Goal: Task Accomplishment & Management: Use online tool/utility

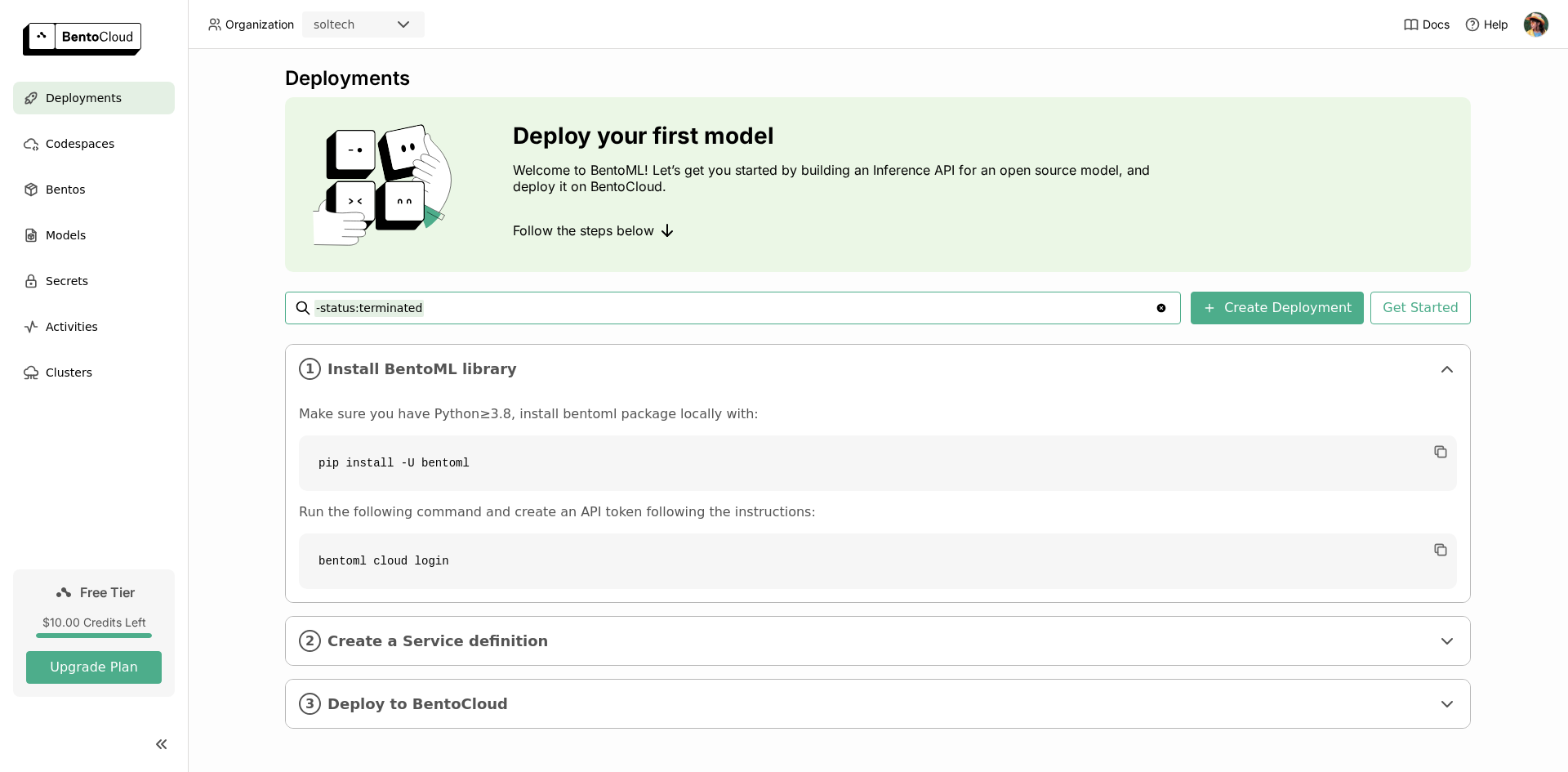
scroll to position [3, 0]
click at [373, 642] on span "Create a Service definition" at bounding box center [879, 640] width 1103 height 18
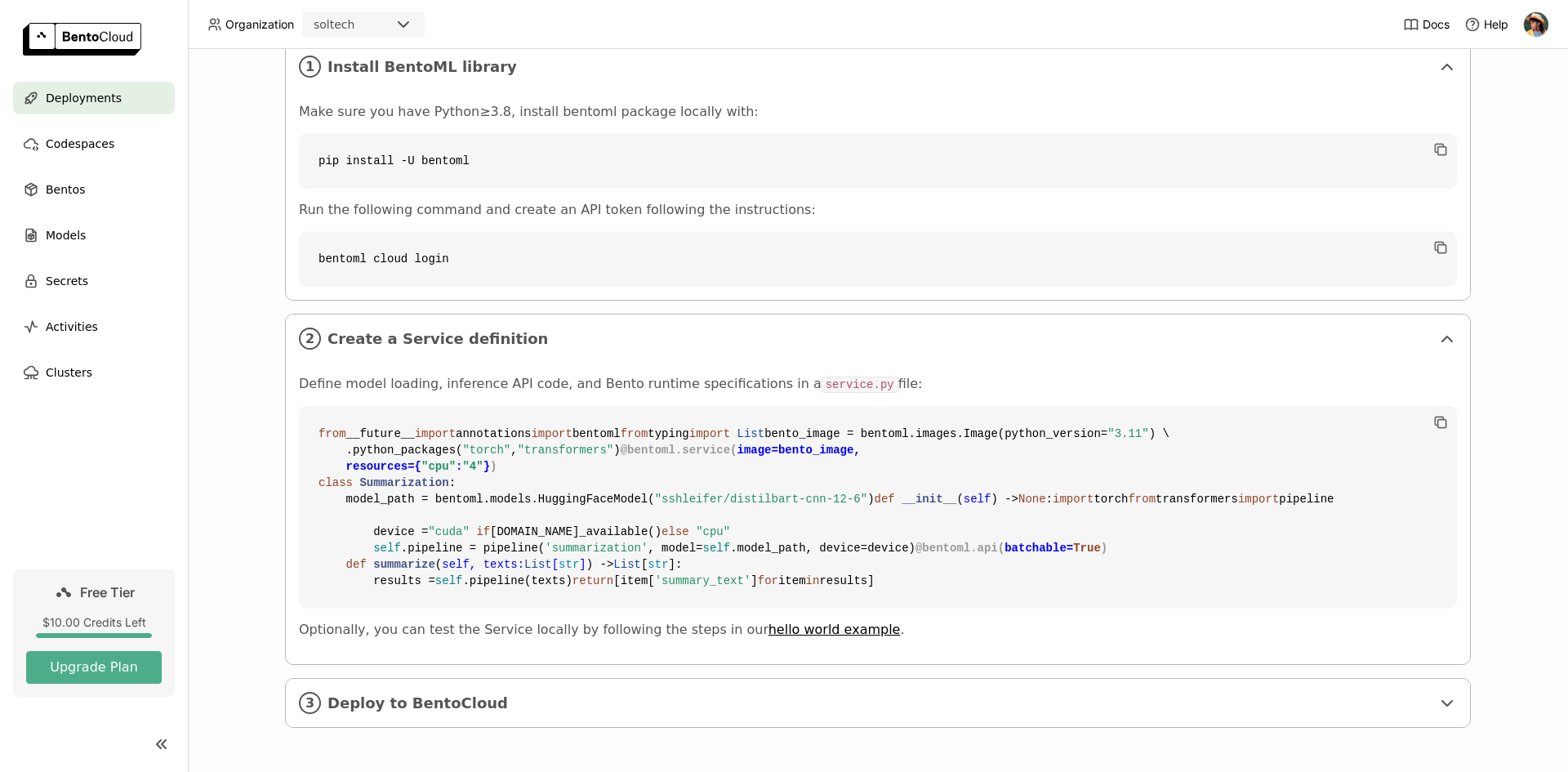
scroll to position [599, 0]
click at [457, 718] on div "3 Deploy to BentoCloud" at bounding box center [878, 703] width 1184 height 48
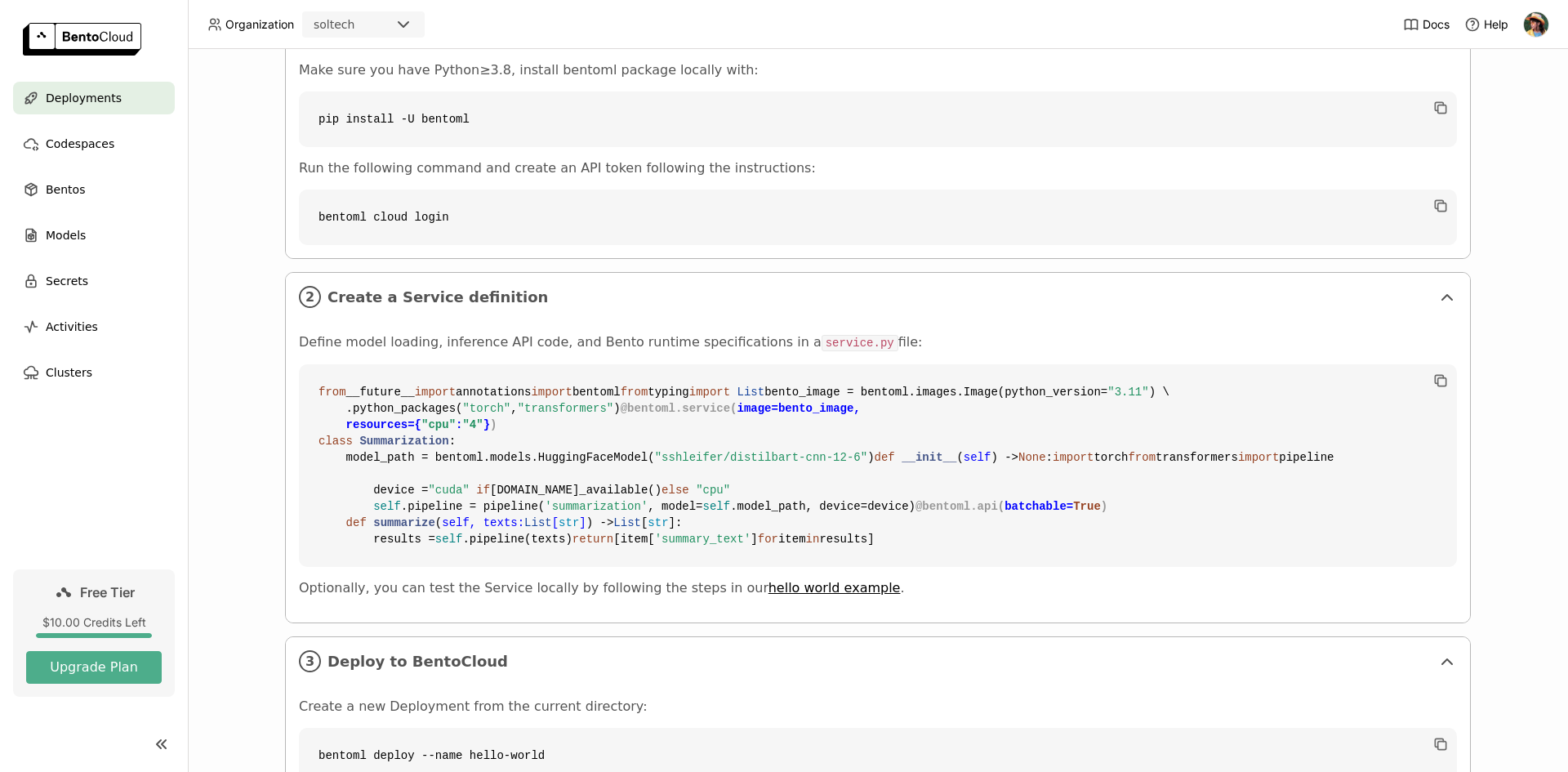
scroll to position [0, 0]
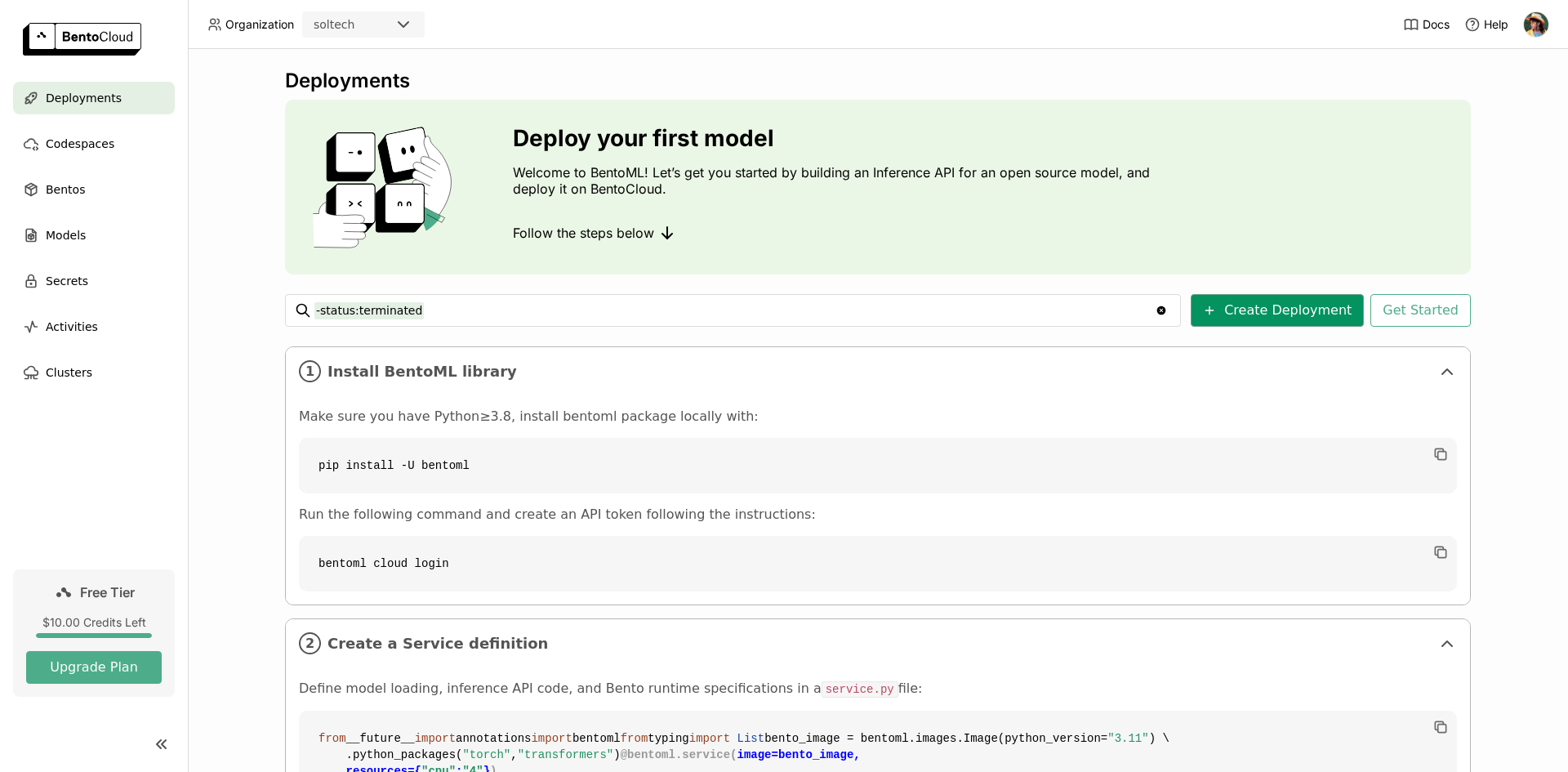
click at [1335, 320] on button "Create Deployment" at bounding box center [1277, 310] width 173 height 33
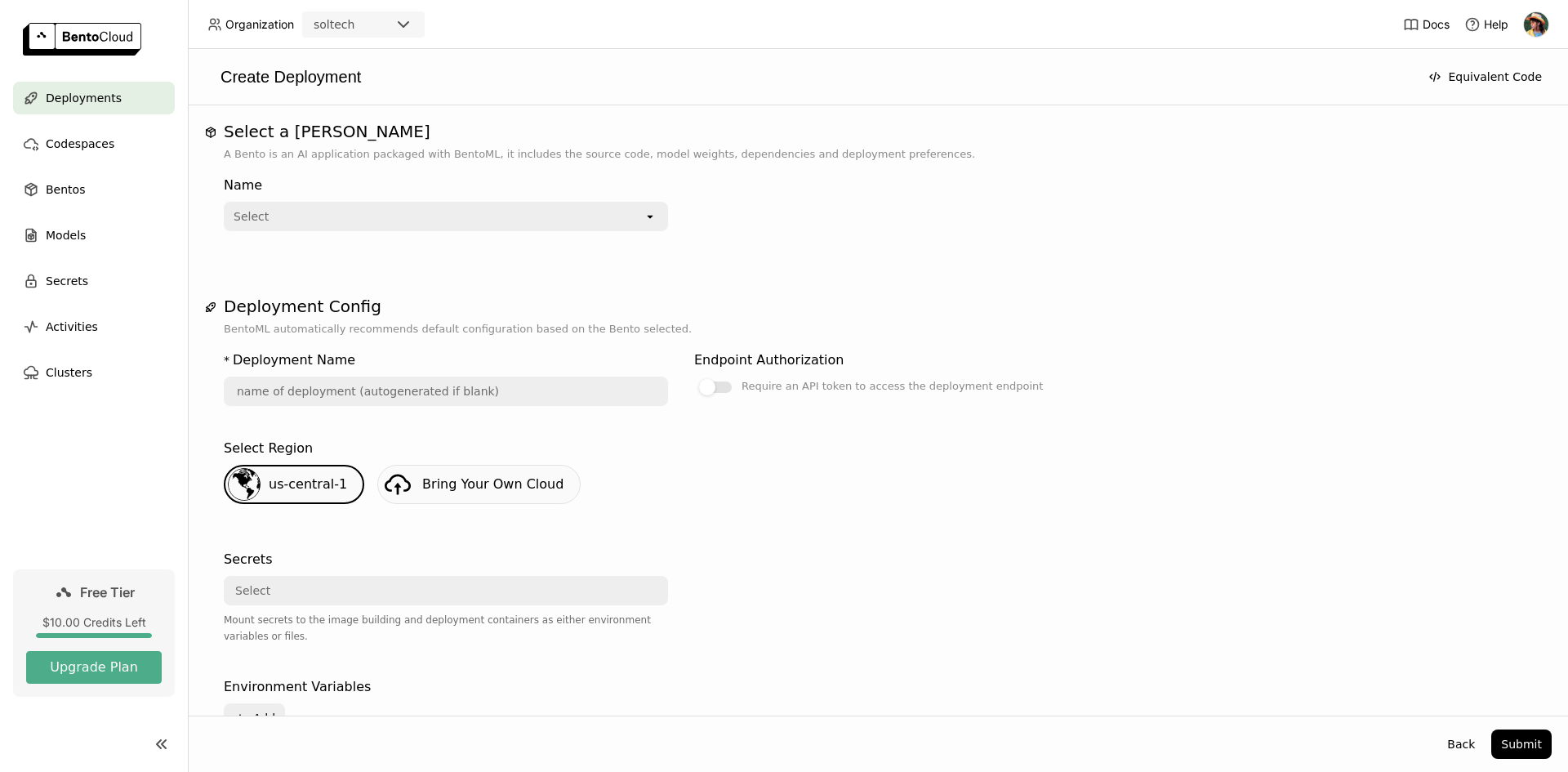
click at [538, 225] on div "Select" at bounding box center [434, 216] width 418 height 26
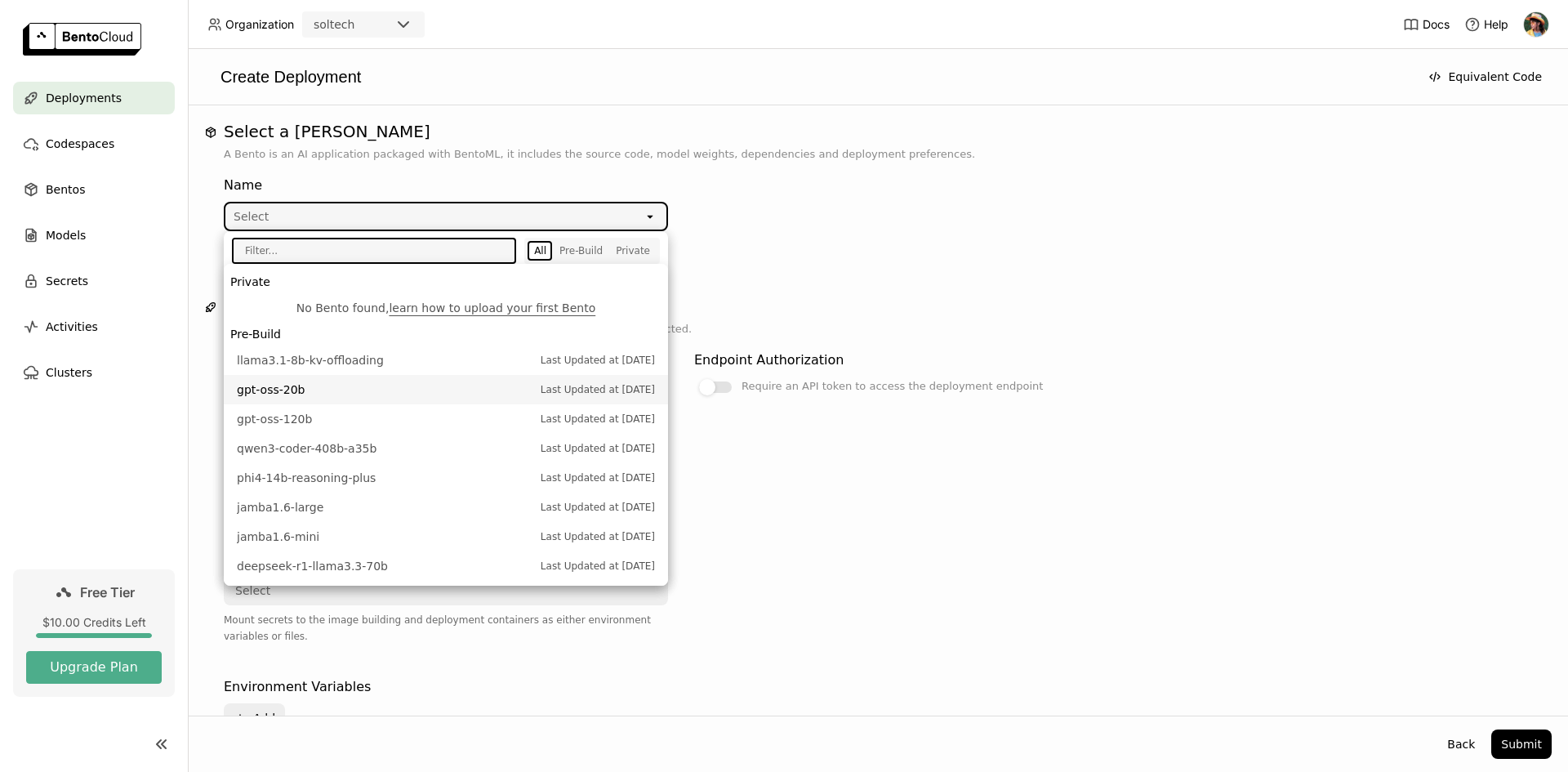
click at [849, 516] on div "us-central-1 Bring Your Own Cloud" at bounding box center [878, 490] width 1321 height 53
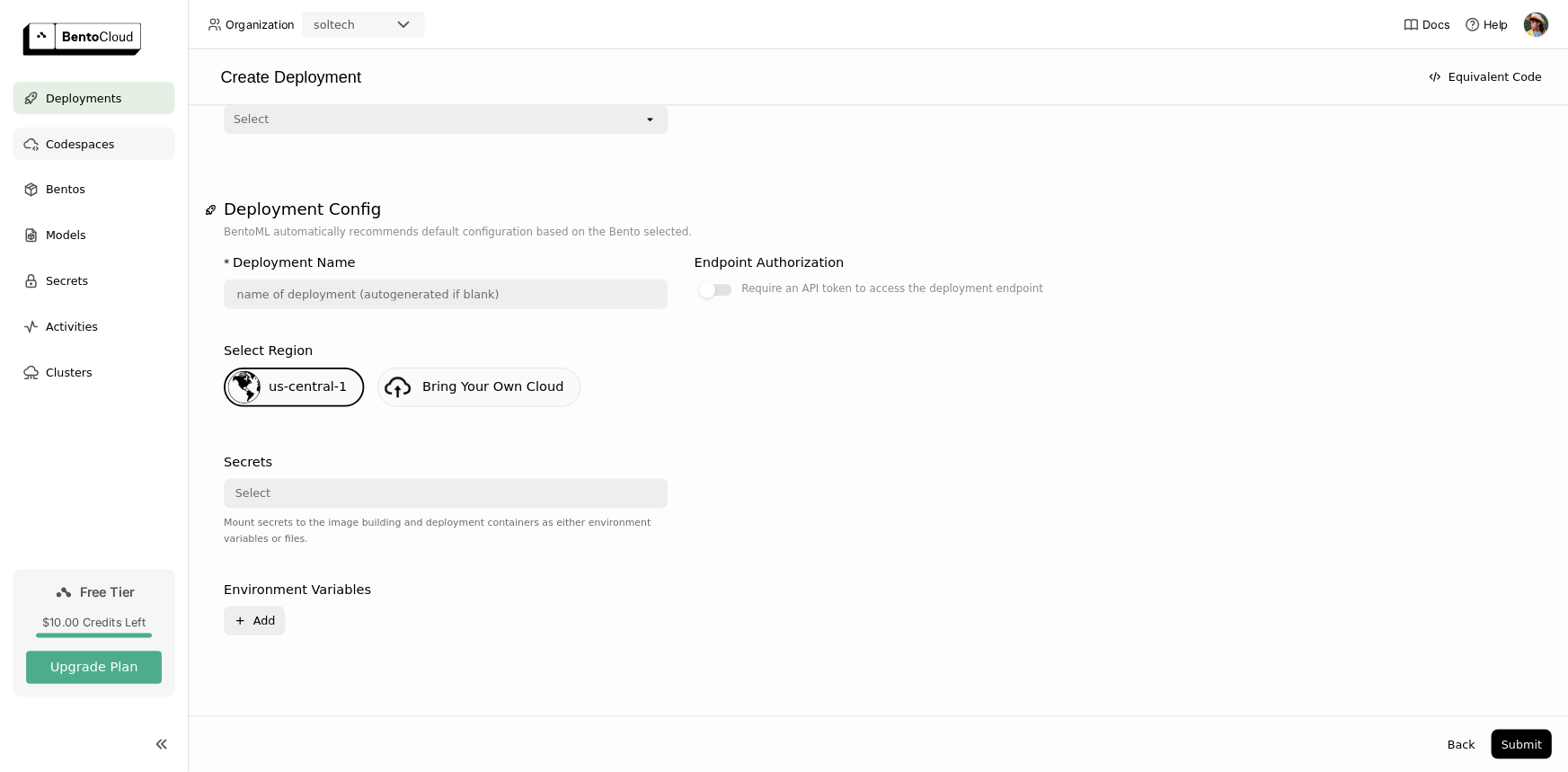
scroll to position [123, 0]
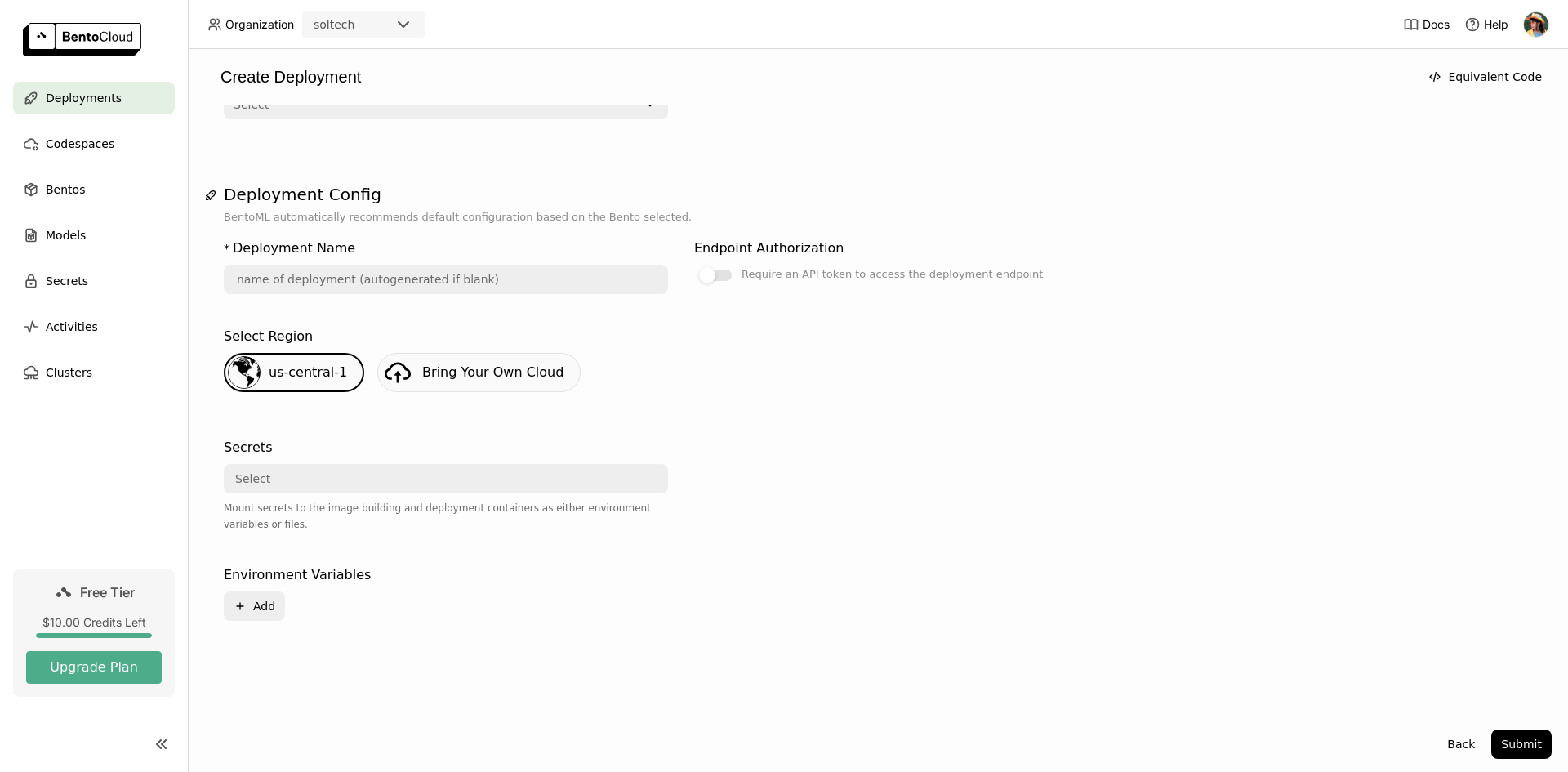
click at [79, 94] on span "Deployments" at bounding box center [83, 98] width 76 height 20
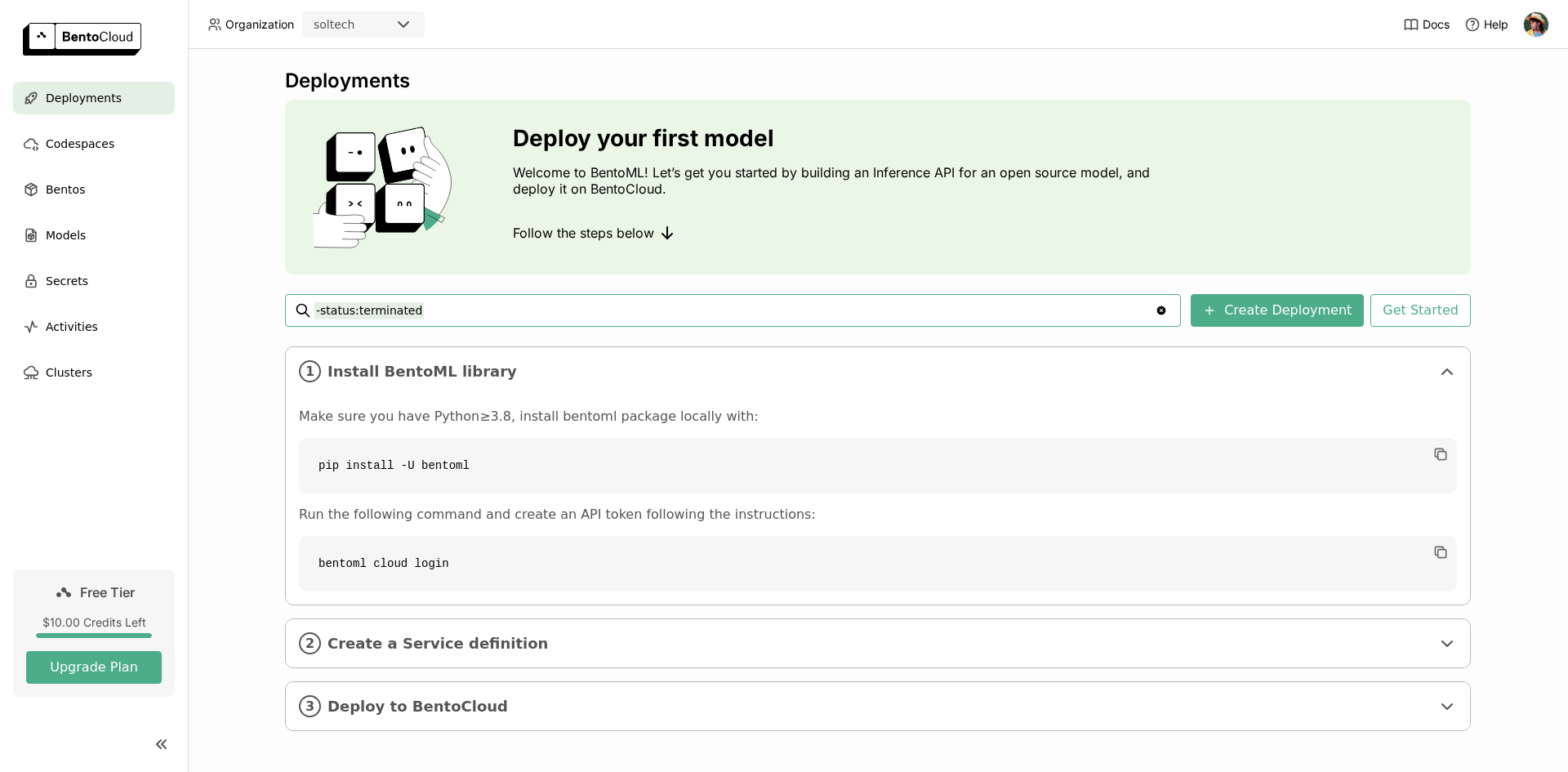
click at [188, 389] on div "Deployments Codespaces Bentos Models Secrets Activities Clusters Free Tier $10.…" at bounding box center [94, 386] width 188 height 772
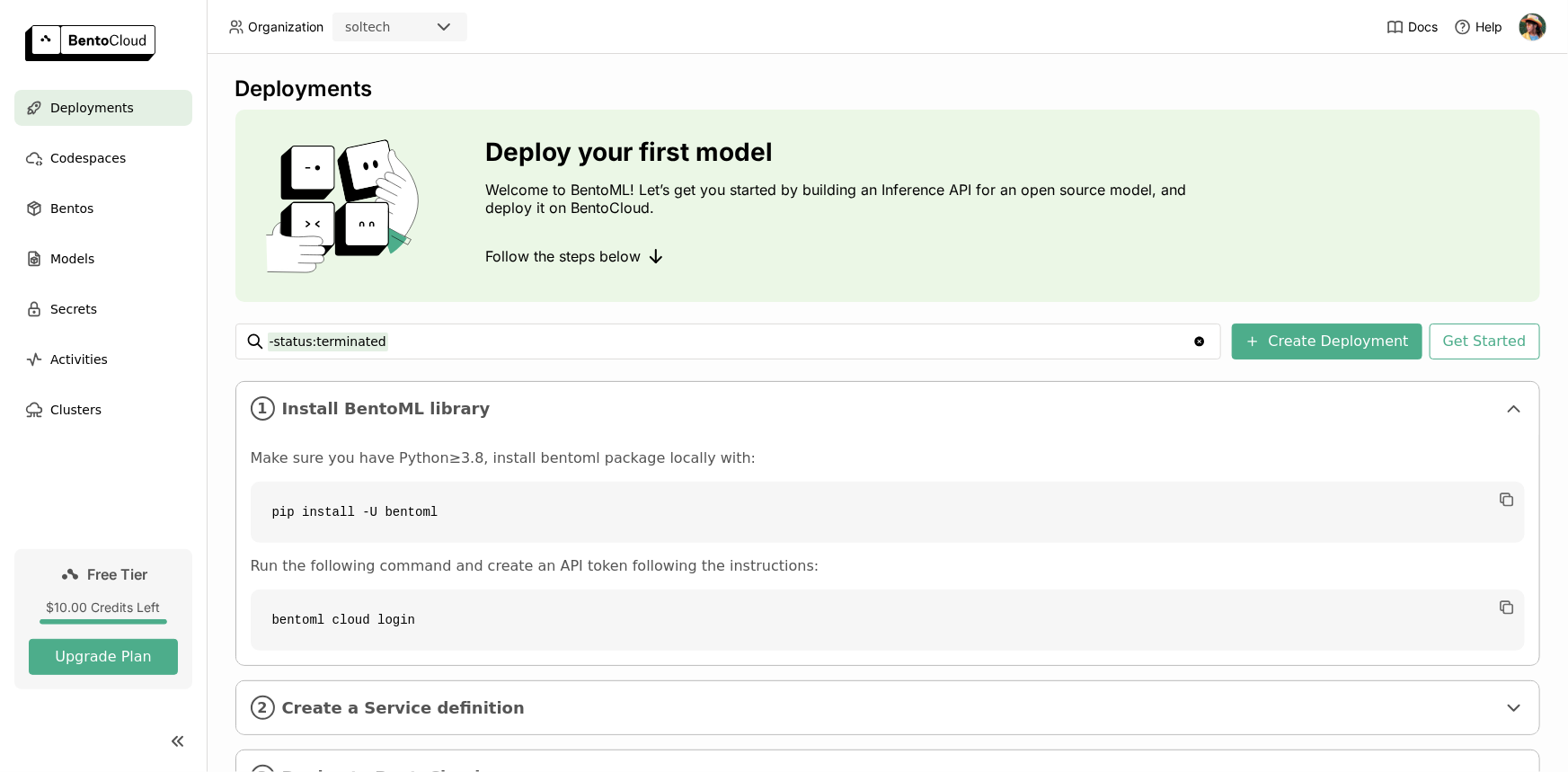
click at [323, 512] on code "pip install -U bentoml" at bounding box center [887, 512] width 1274 height 62
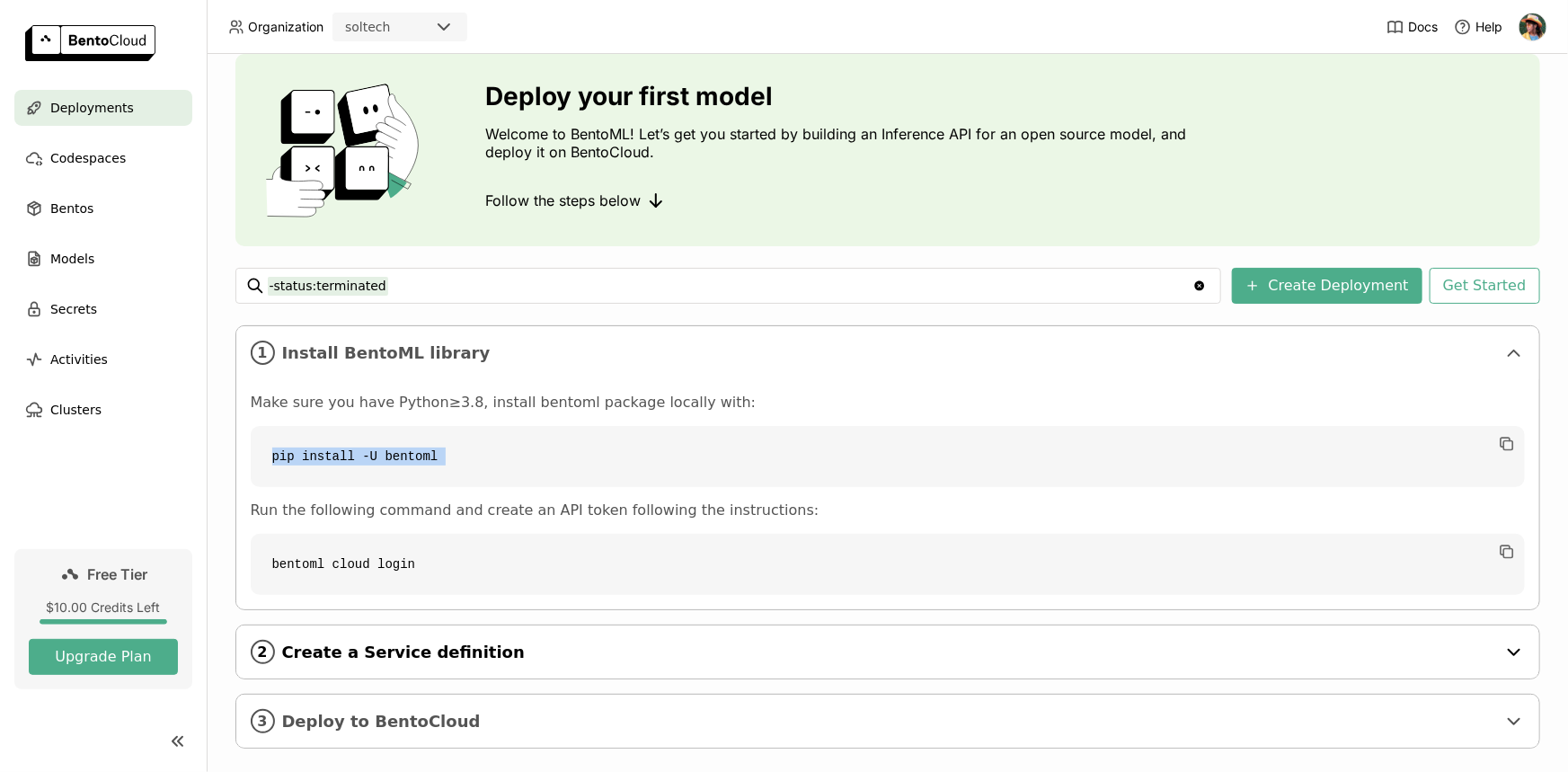
scroll to position [80, 0]
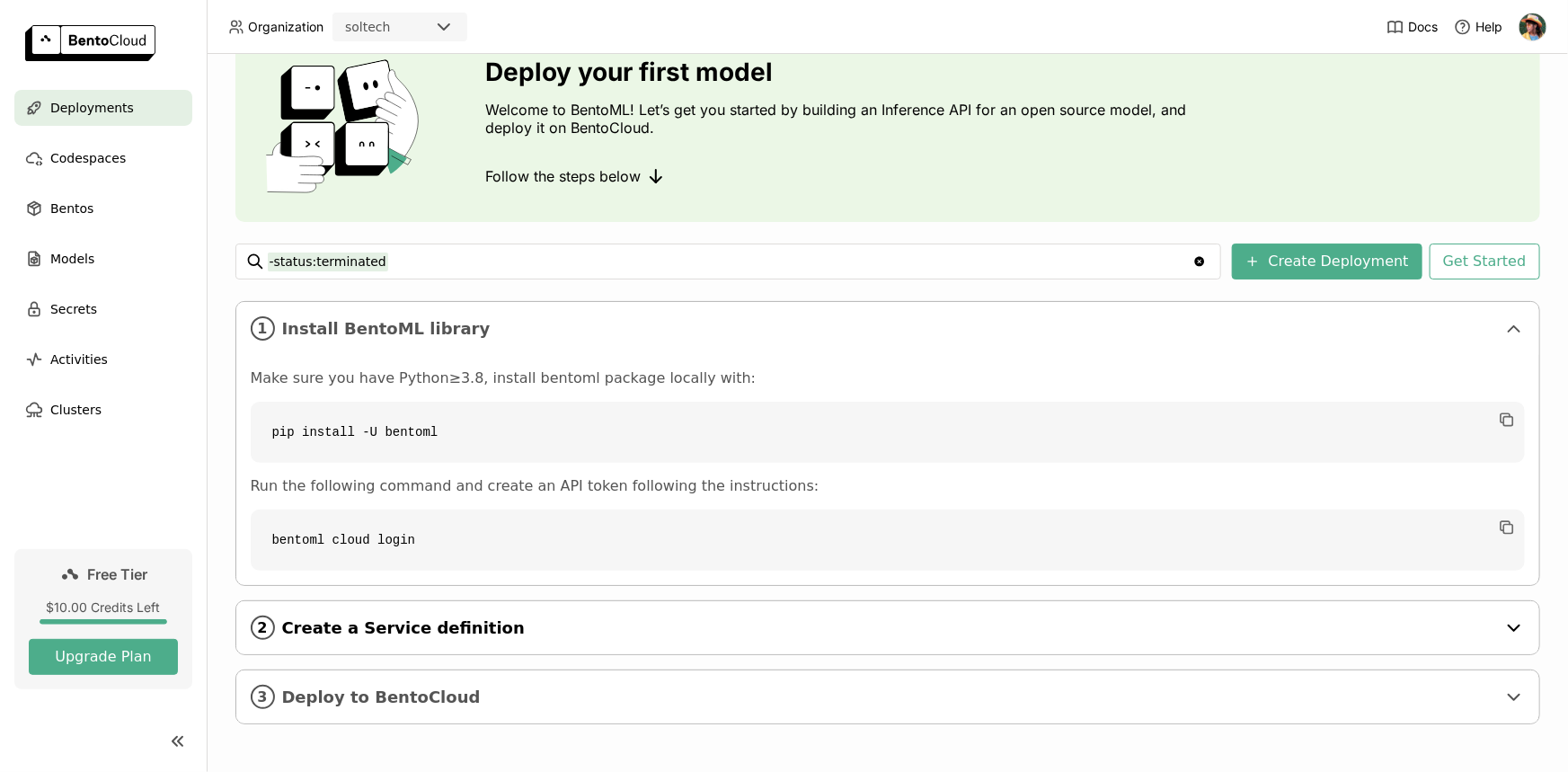
click at [447, 630] on span "Create a Service definition" at bounding box center [889, 629] width 1214 height 20
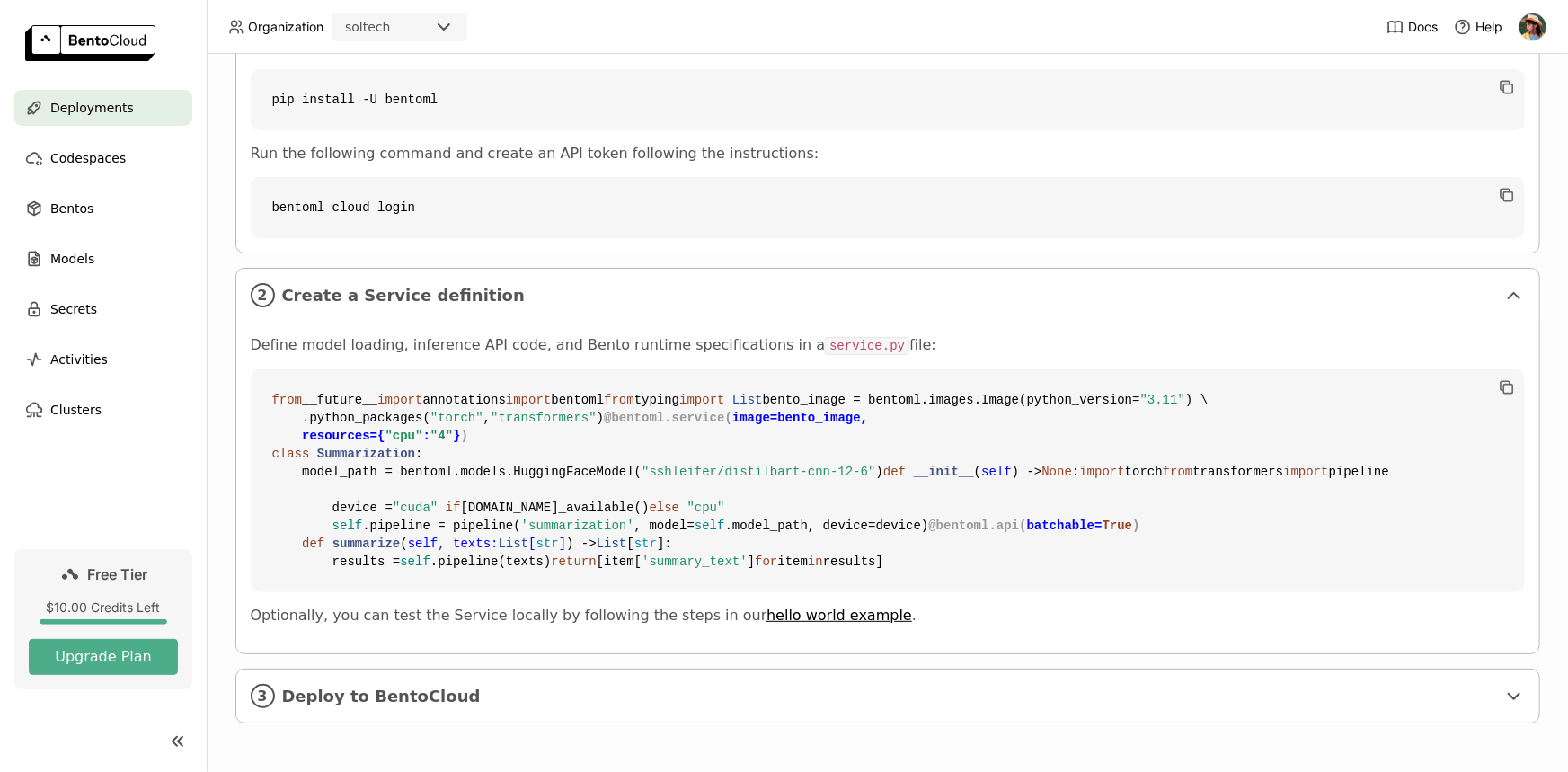
scroll to position [733, 0]
drag, startPoint x: 262, startPoint y: 108, endPoint x: 594, endPoint y: 175, distance: 338.7
click at [584, 370] on code "from __future__ import annotations import bentoml from typing import List bento…" at bounding box center [887, 481] width 1274 height 223
click at [641, 370] on code "from __future__ import annotations import bentoml from typing import List bento…" at bounding box center [887, 481] width 1274 height 223
click at [640, 370] on code "from __future__ import annotations import bentoml from typing import List bento…" at bounding box center [887, 481] width 1274 height 223
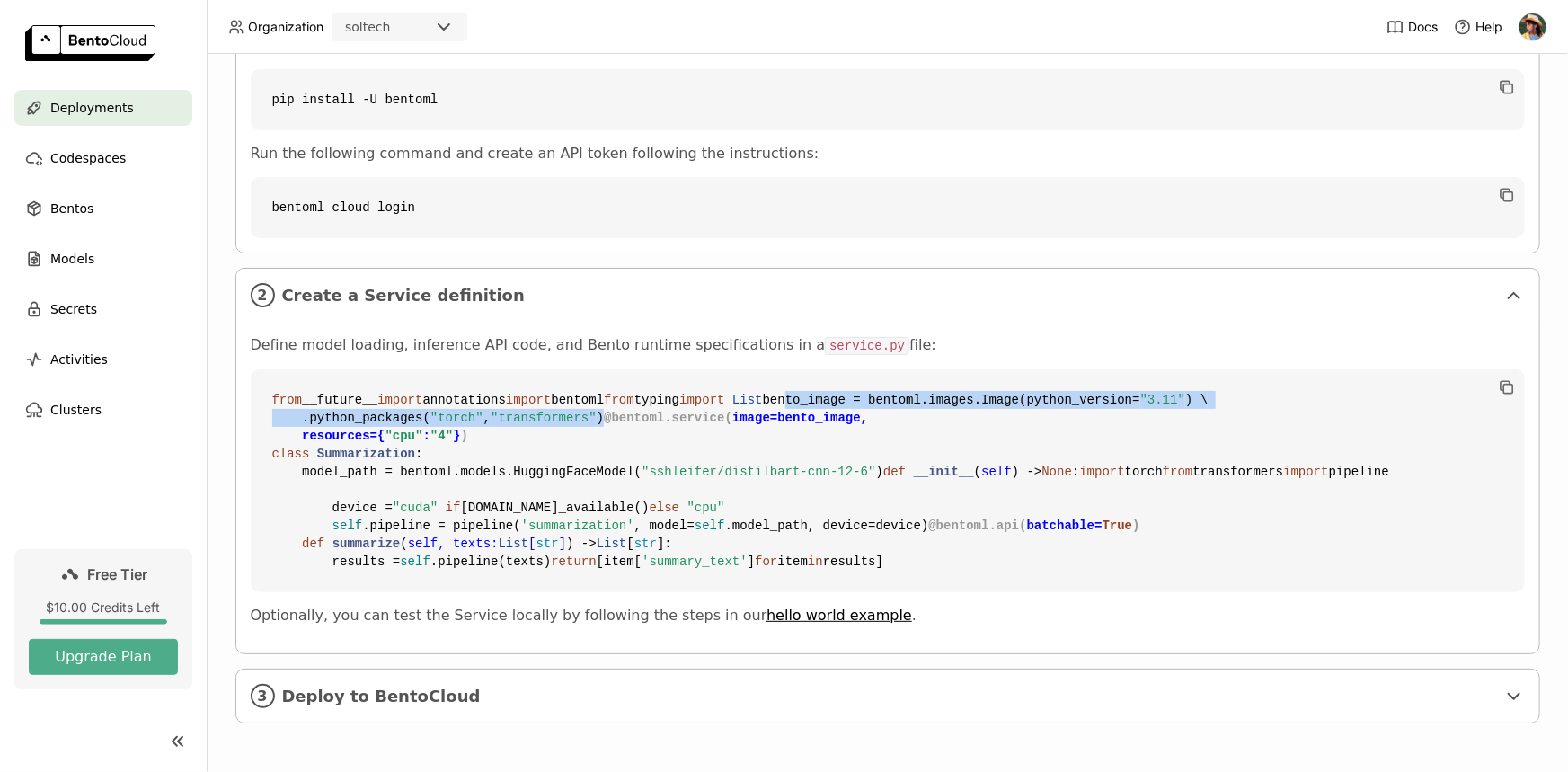
drag, startPoint x: 608, startPoint y: 209, endPoint x: 255, endPoint y: 189, distance: 353.6
click at [255, 370] on code "from __future__ import annotations import bentoml from typing import List bento…" at bounding box center [887, 481] width 1274 height 223
drag, startPoint x: 264, startPoint y: 251, endPoint x: 632, endPoint y: 453, distance: 419.8
click at [632, 453] on code "from __future__ import annotations import bentoml from typing import List bento…" at bounding box center [887, 481] width 1274 height 223
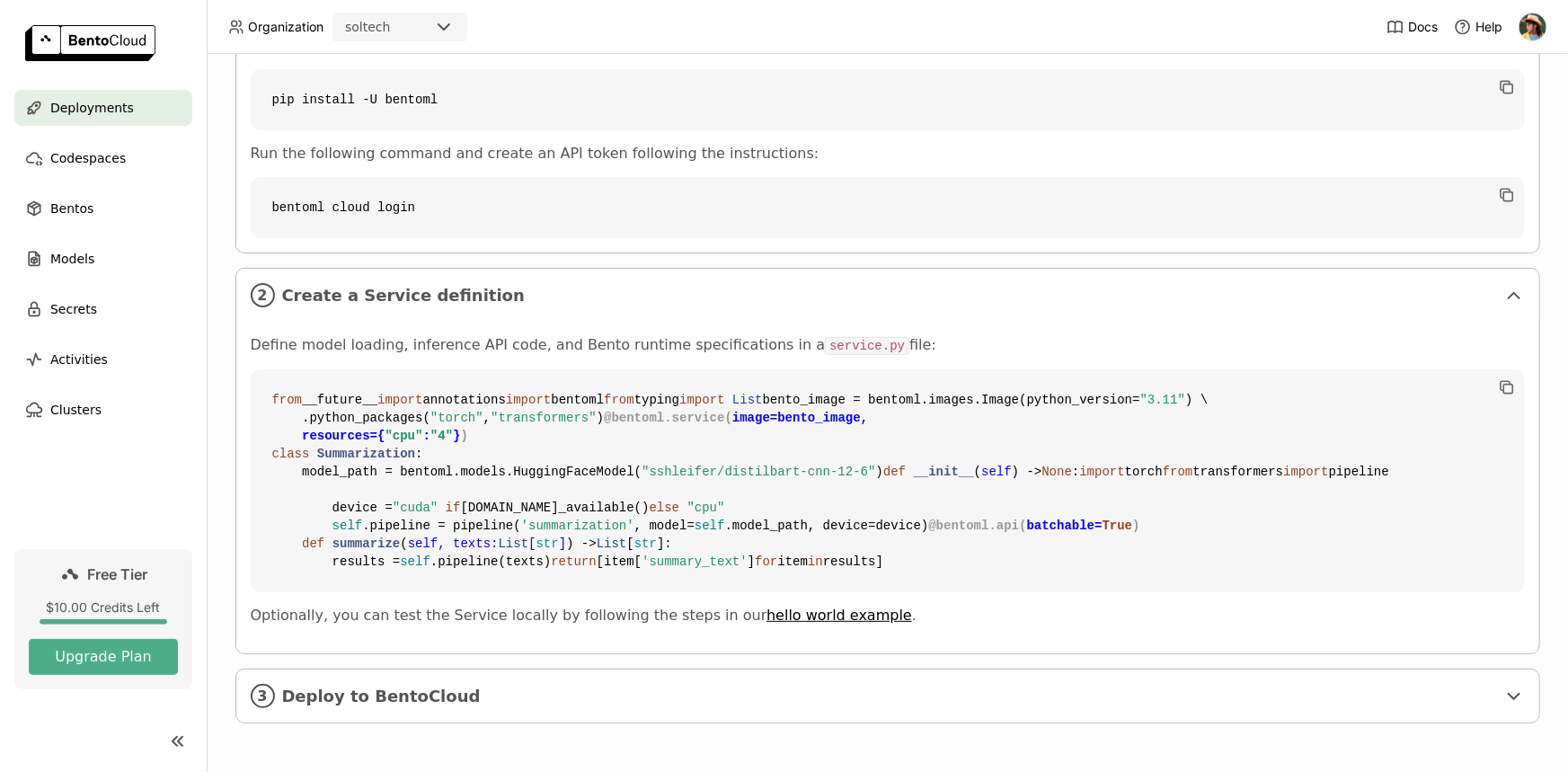
click at [650, 501] on span "else" at bounding box center [664, 509] width 30 height 15
click at [774, 540] on code "from __future__ import annotations import bentoml from typing import List bento…" at bounding box center [887, 481] width 1274 height 223
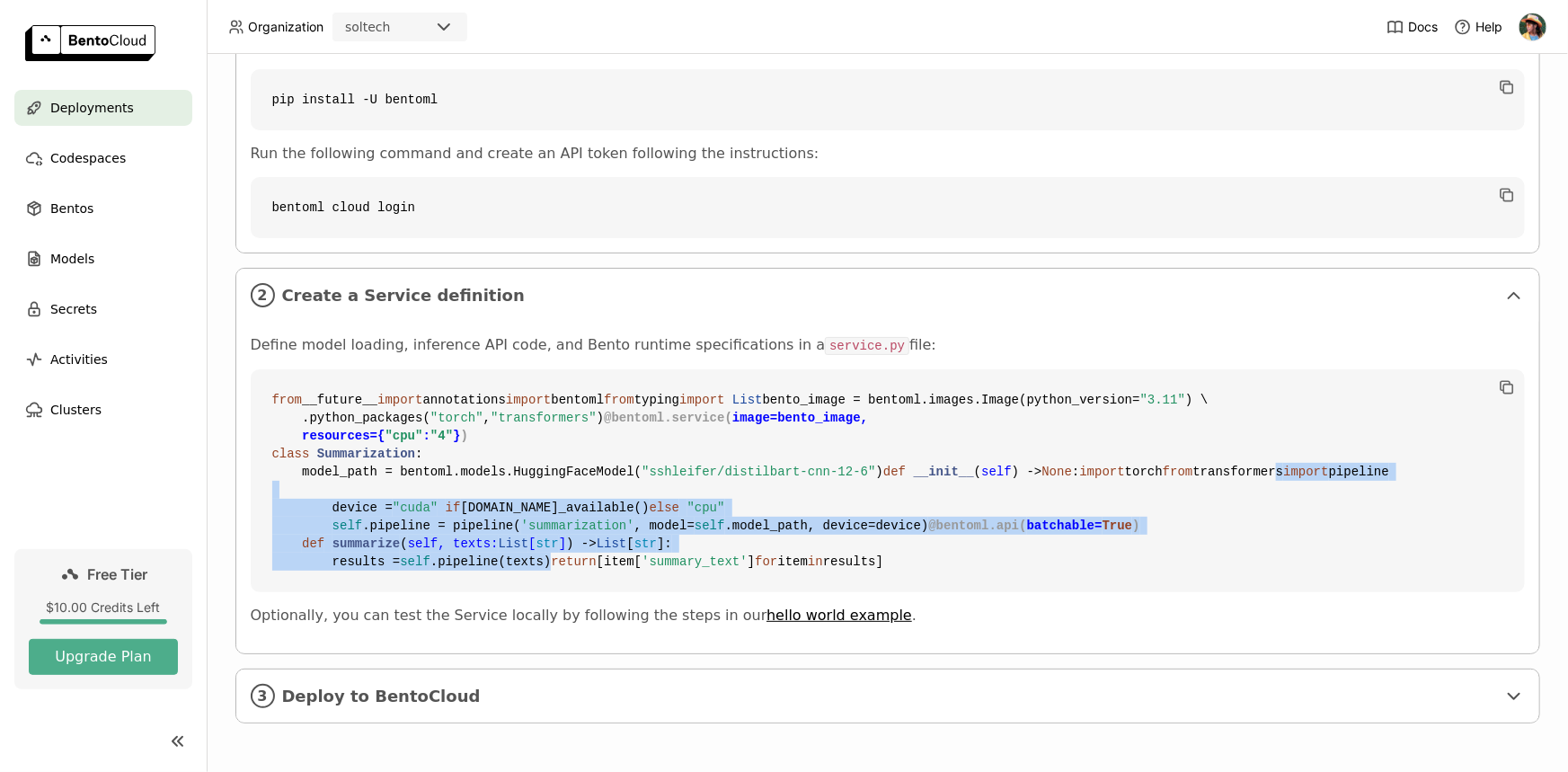
drag, startPoint x: 666, startPoint y: 495, endPoint x: 421, endPoint y: 429, distance: 253.7
click at [421, 429] on code "from __future__ import annotations import bentoml from typing import List bento…" at bounding box center [887, 481] width 1274 height 223
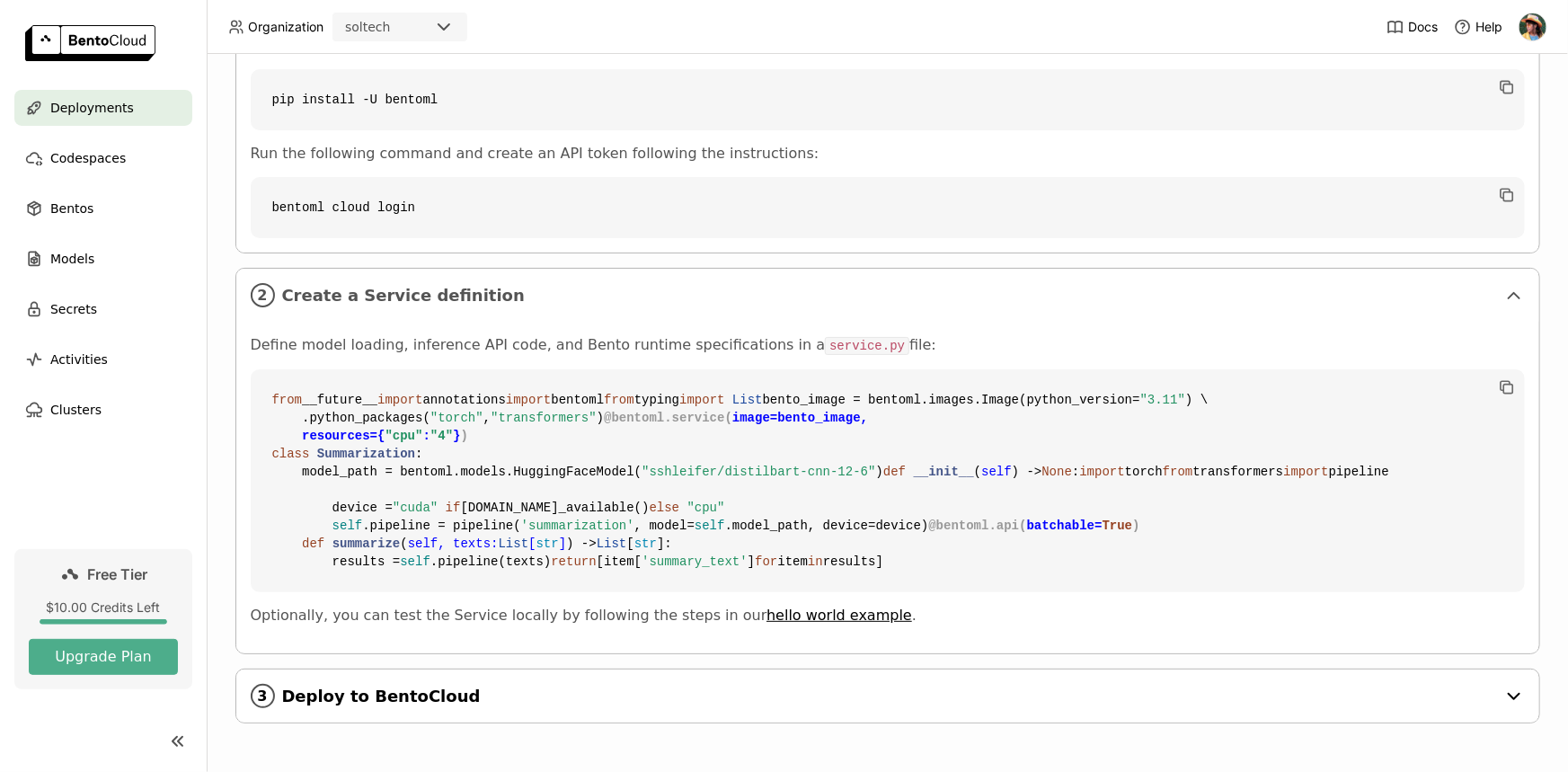
click at [452, 710] on div "3 Deploy to BentoCloud" at bounding box center [888, 697] width 1303 height 53
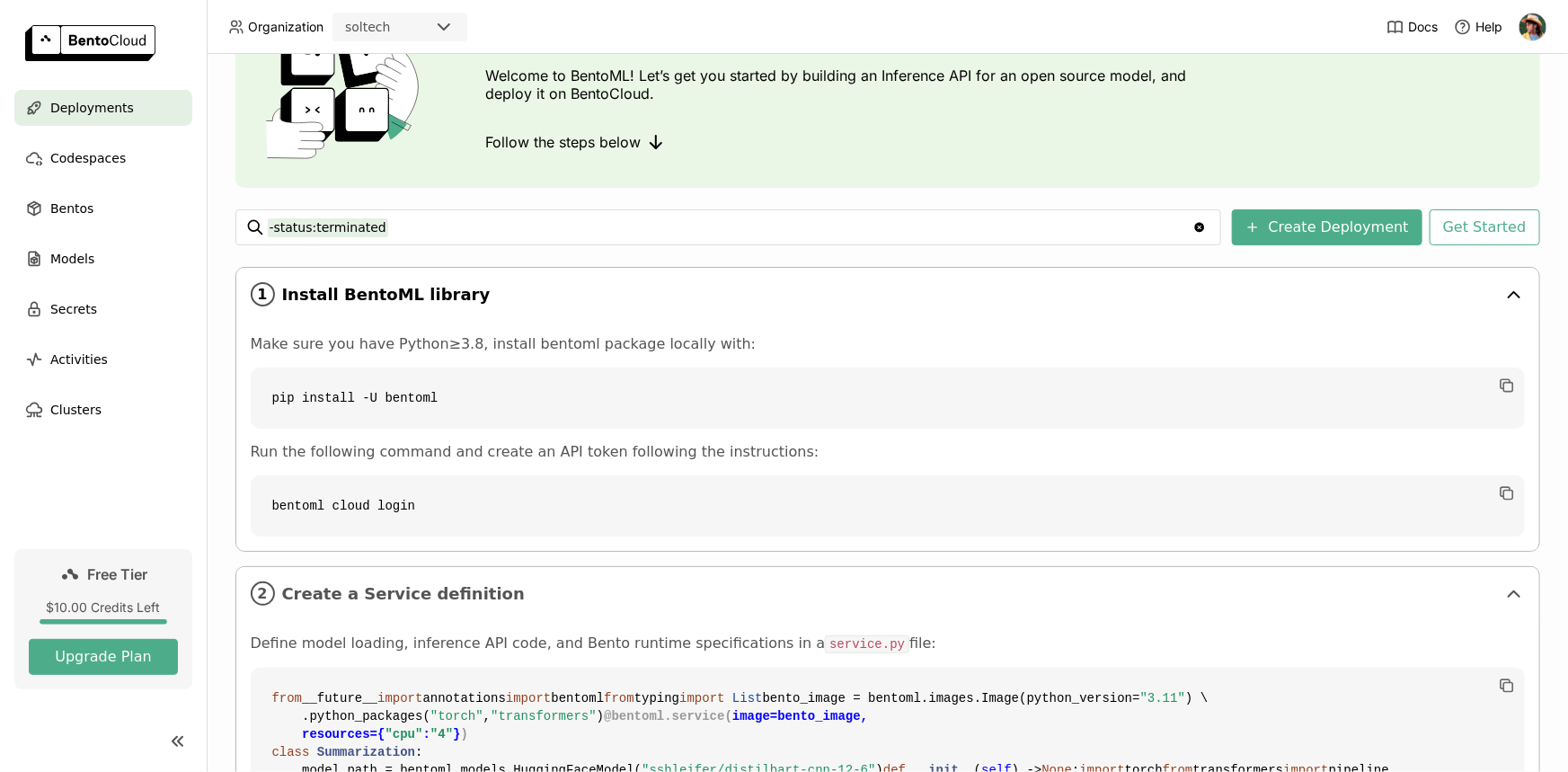
scroll to position [0, 0]
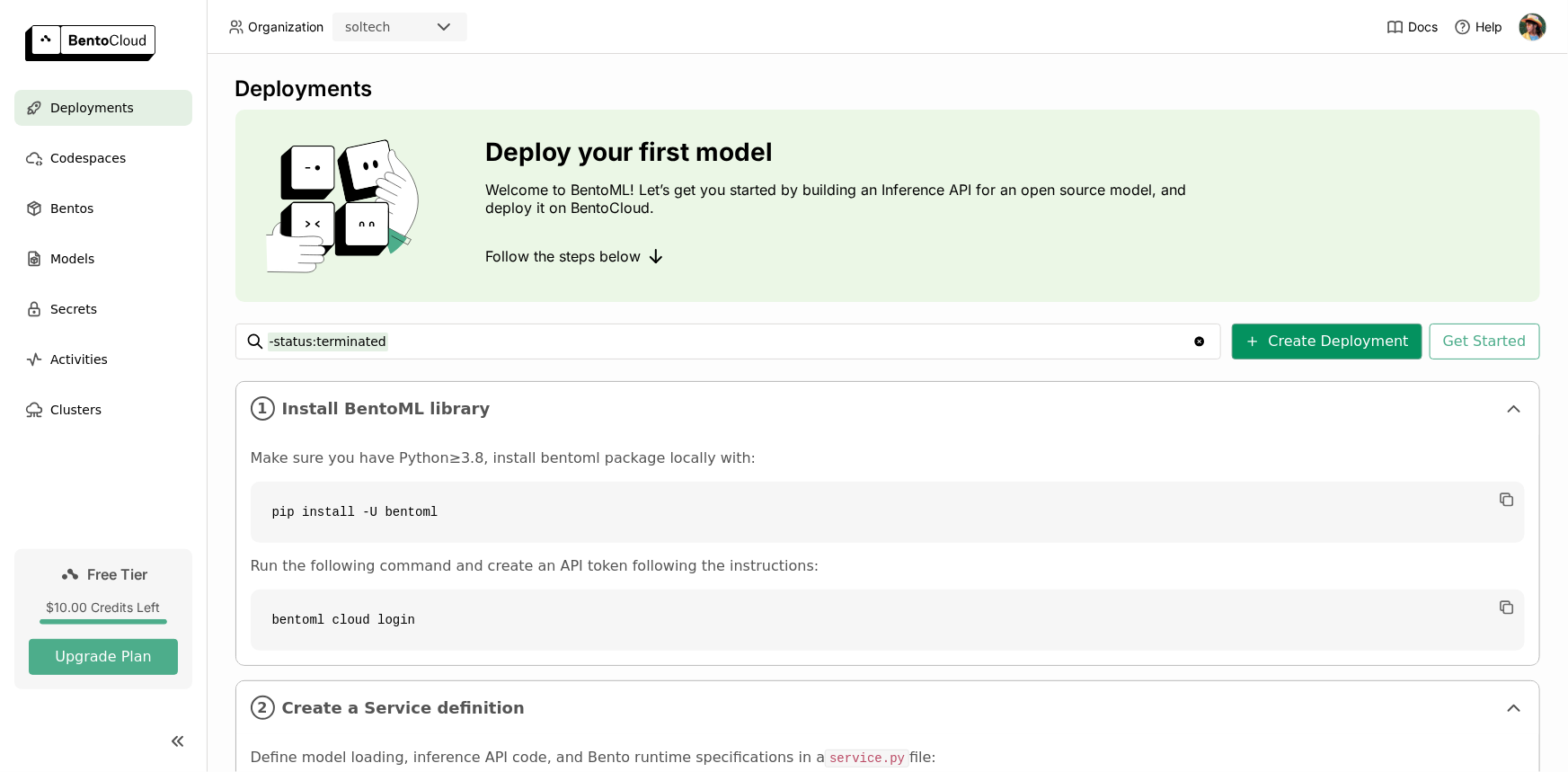
click at [1334, 342] on button "Create Deployment" at bounding box center [1328, 341] width 191 height 36
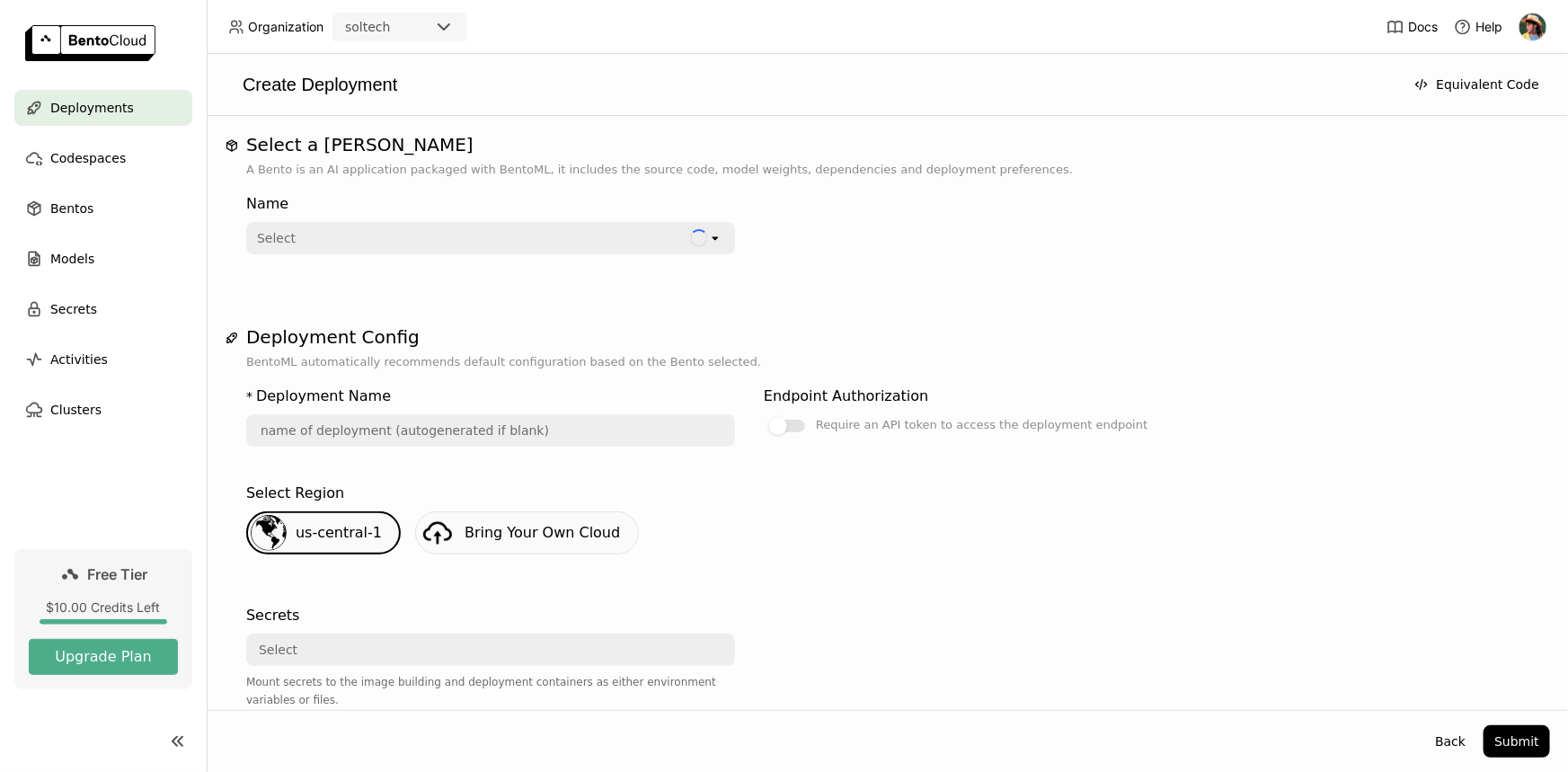
click at [332, 220] on div "Name Select Loading open" at bounding box center [490, 220] width 489 height 68
click at [334, 234] on div "Select" at bounding box center [469, 238] width 442 height 28
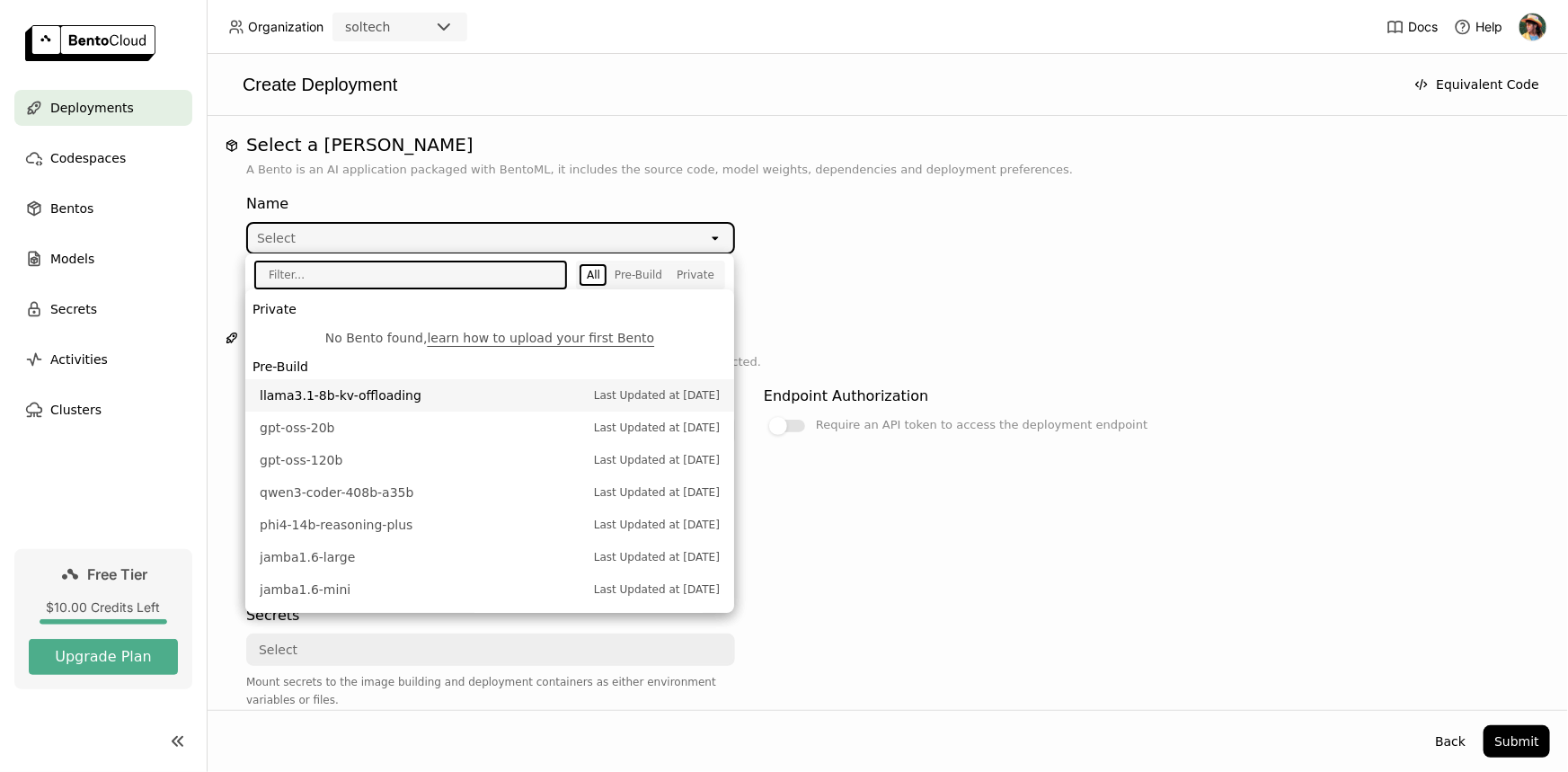
click at [333, 394] on span "llama3.1-8b-kv-offloading" at bounding box center [422, 396] width 326 height 18
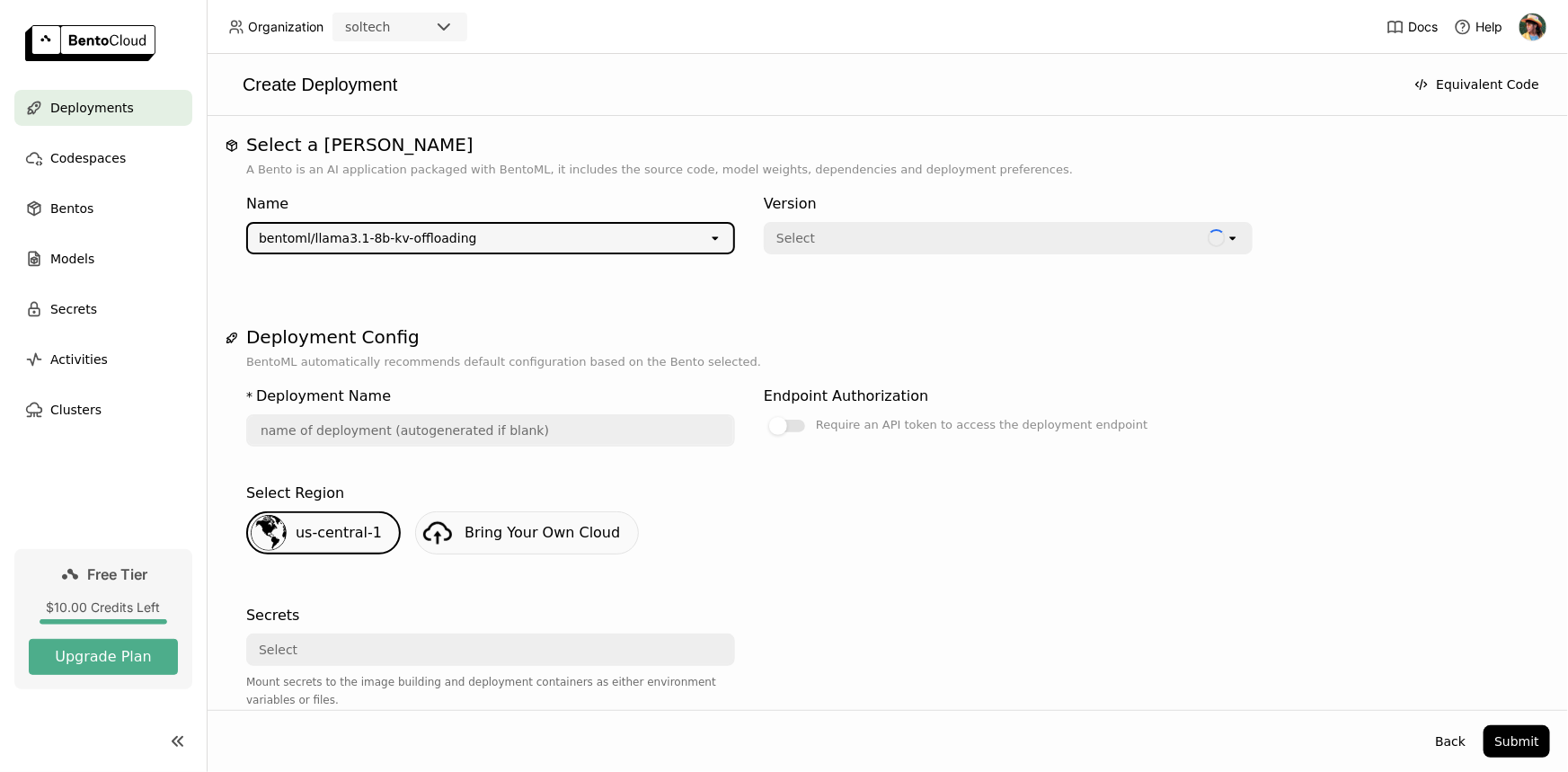
type input "llama-3-1-8-b-kv-offloading-1m8e"
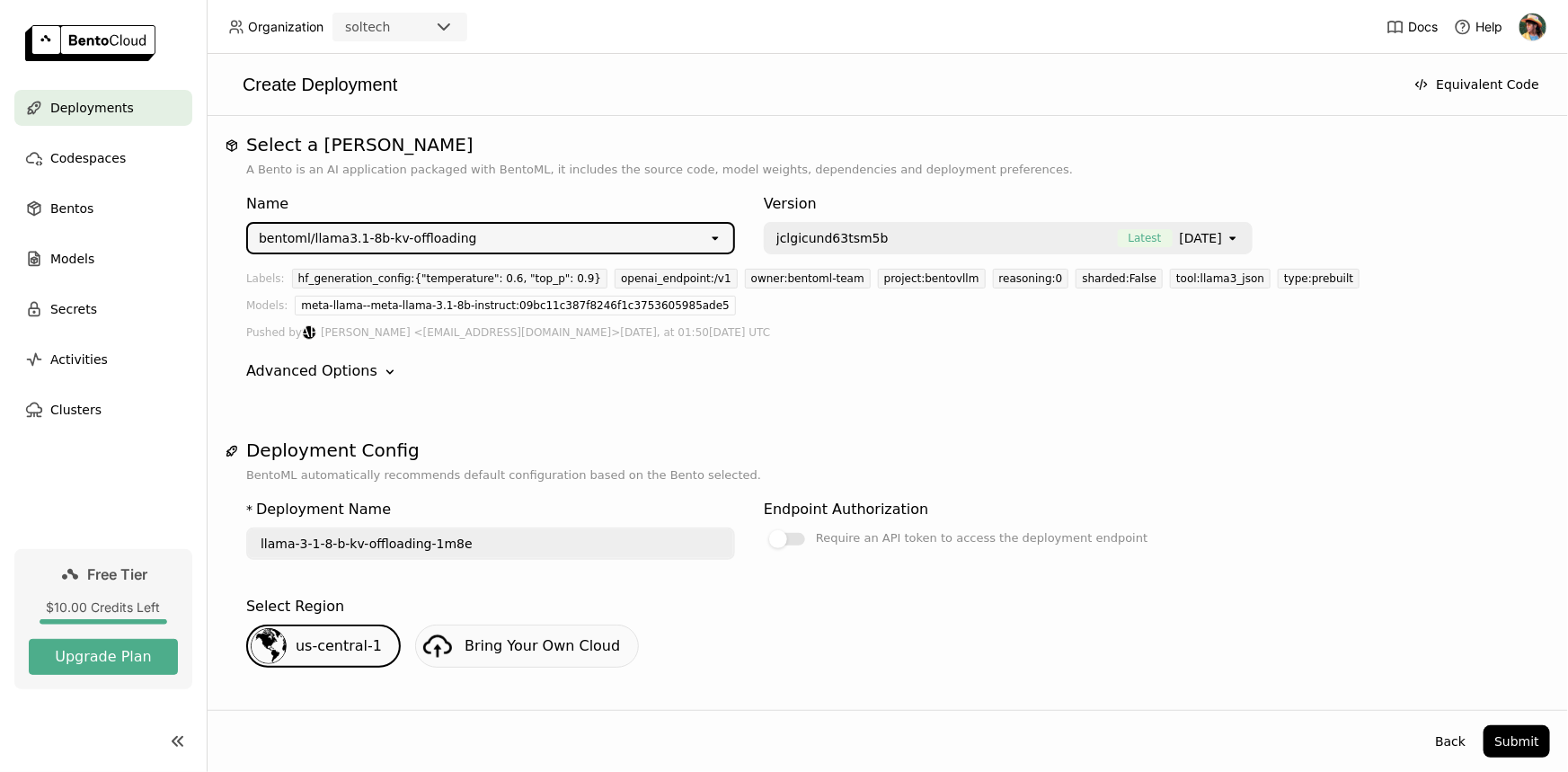
click at [844, 235] on div "jclgicund63tsm5b Latest [DATE]" at bounding box center [999, 239] width 446 height 18
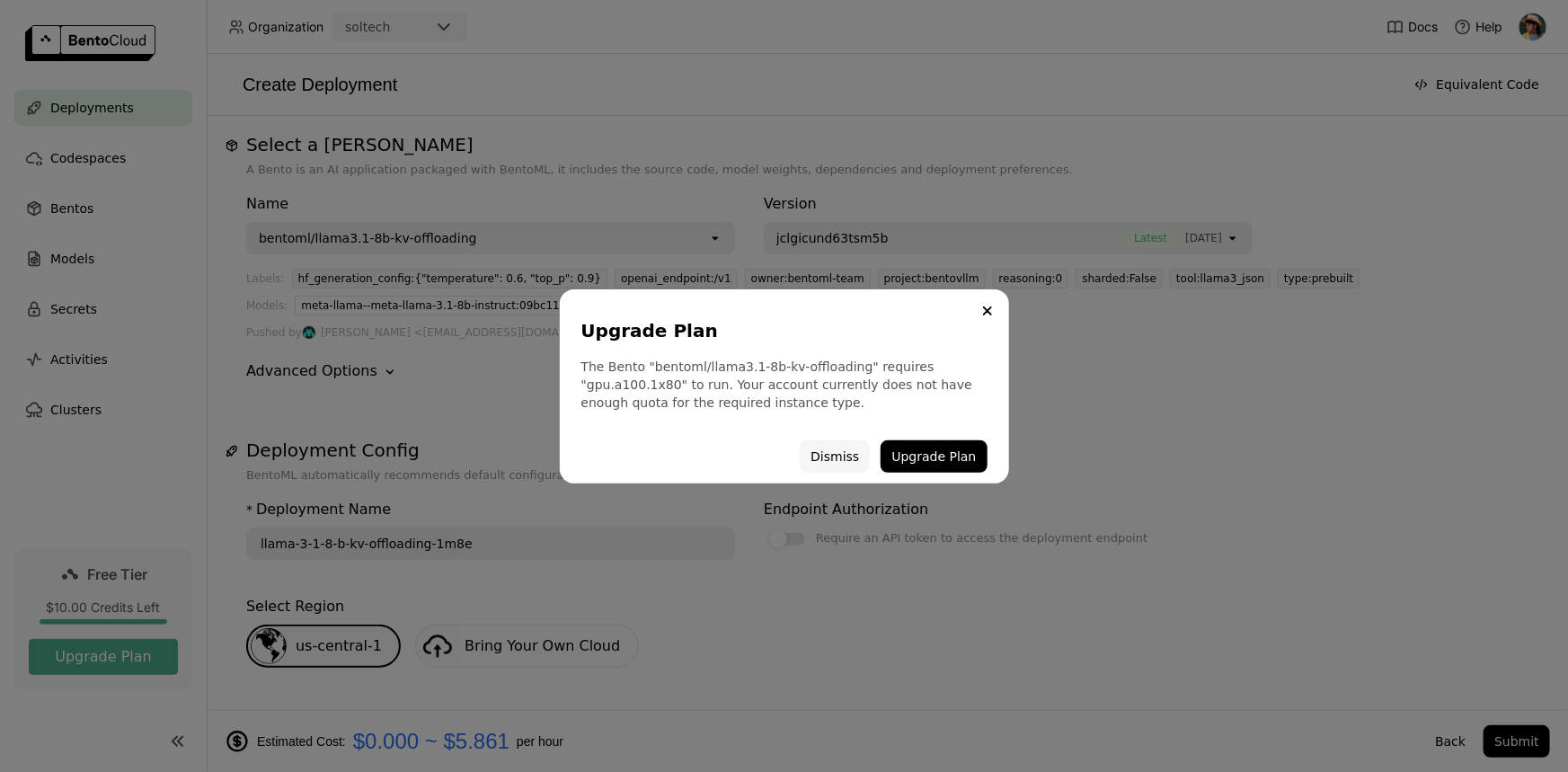
click at [854, 456] on button "Dismiss" at bounding box center [835, 456] width 70 height 32
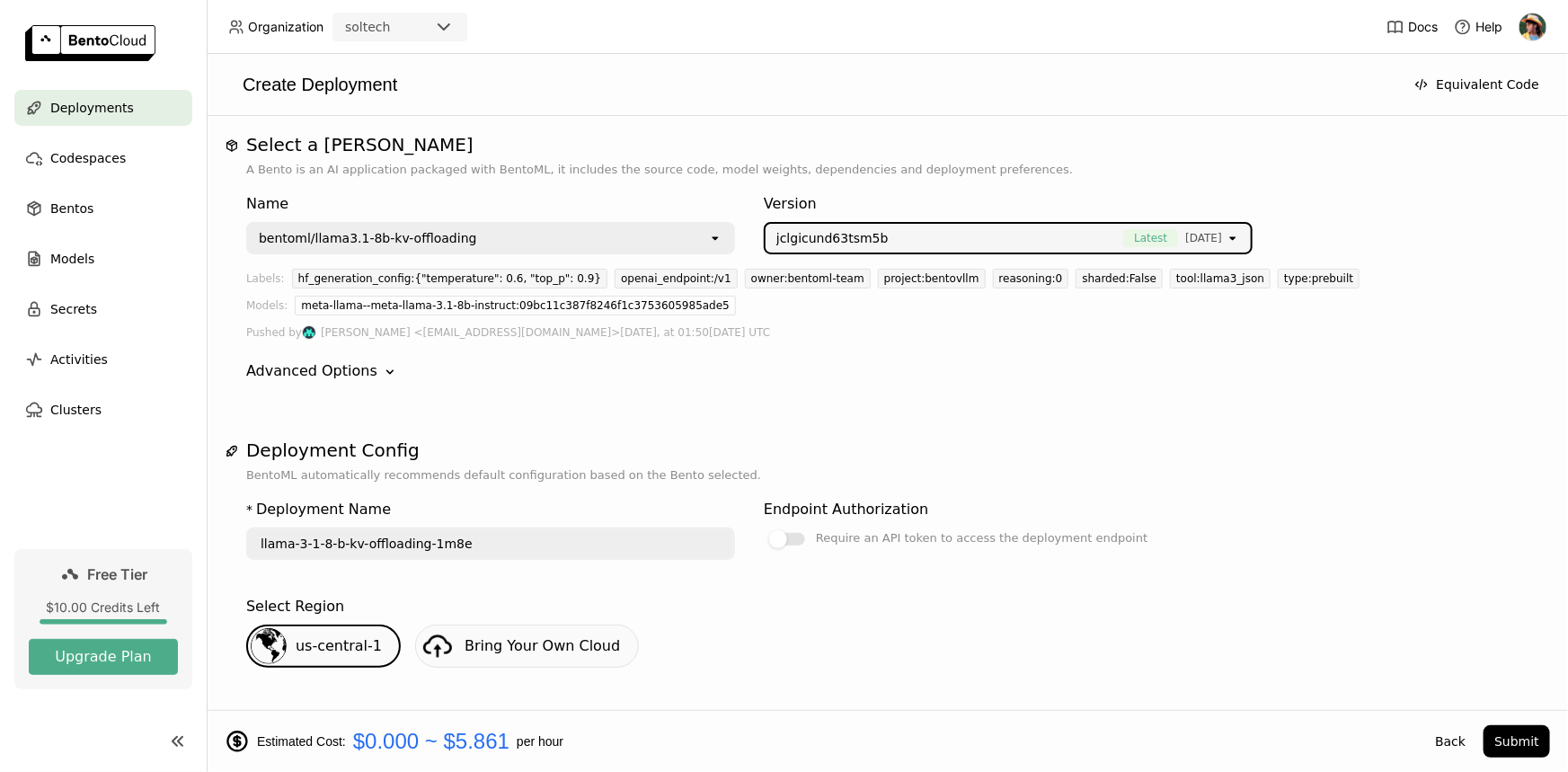
click at [574, 238] on div "bentoml/llama3.1-8b-kv-offloading" at bounding box center [478, 238] width 461 height 28
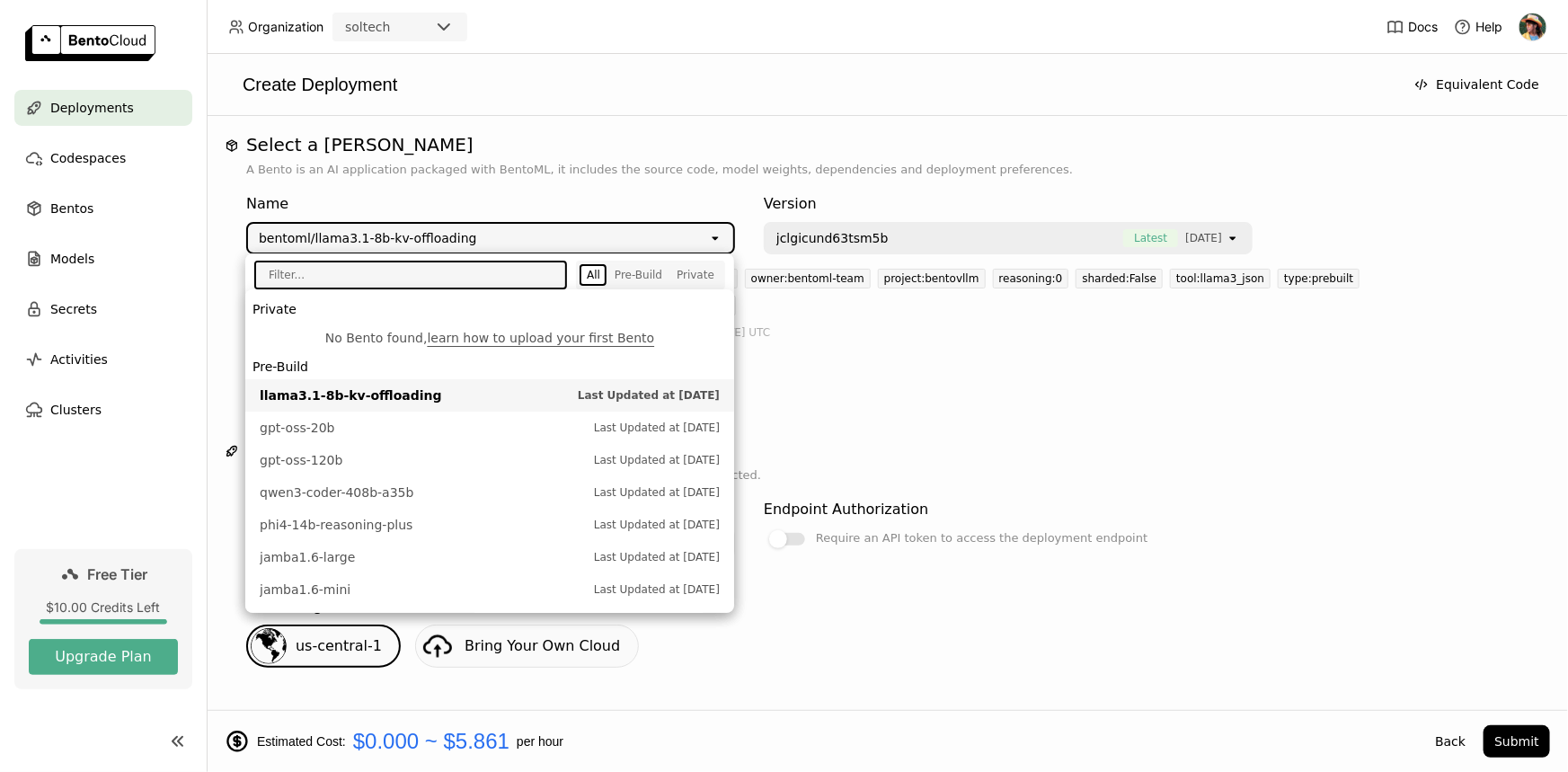
click at [575, 238] on div "bentoml/llama3.1-8b-kv-offloading" at bounding box center [478, 238] width 461 height 28
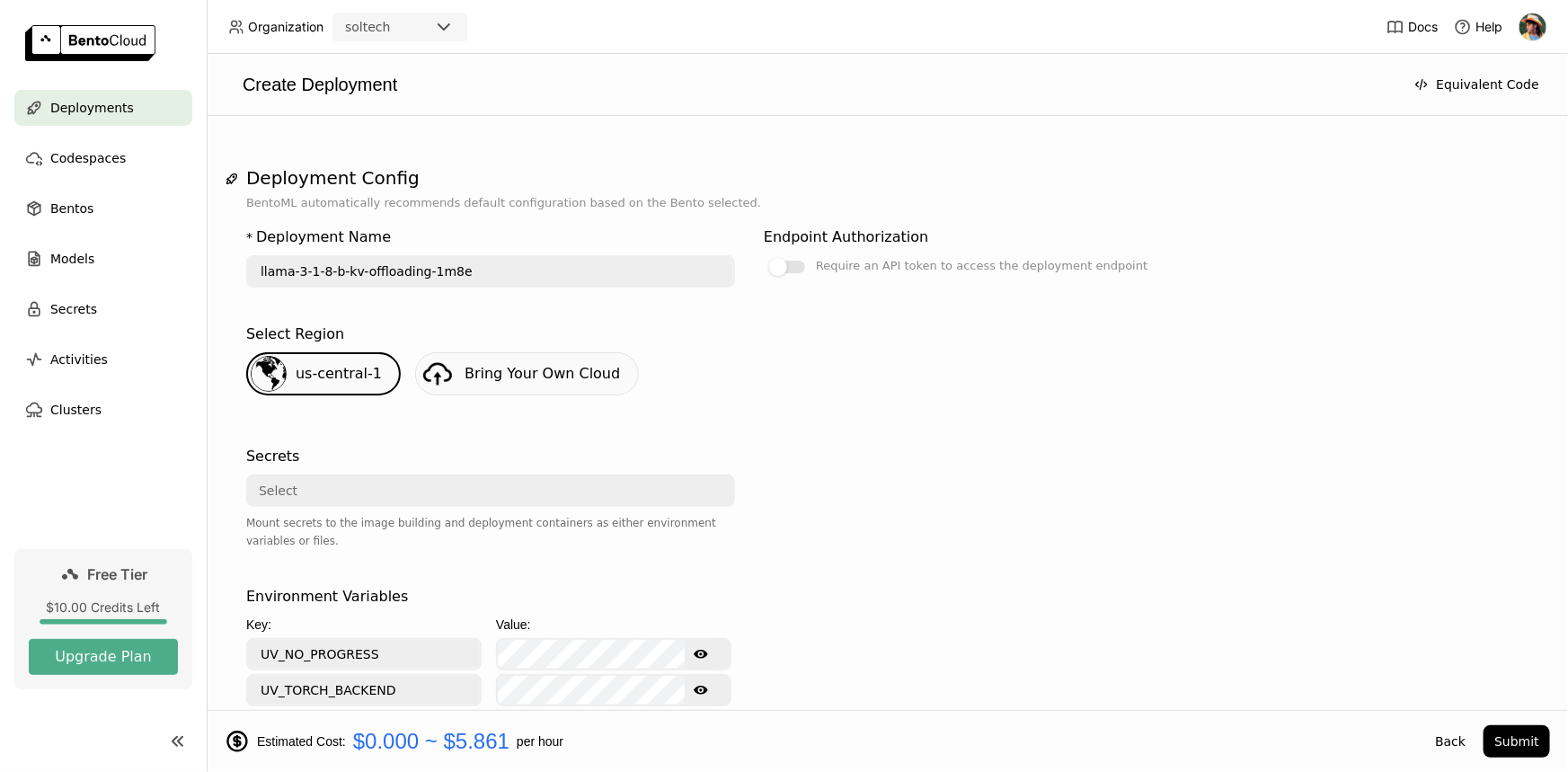
scroll to position [244, 0]
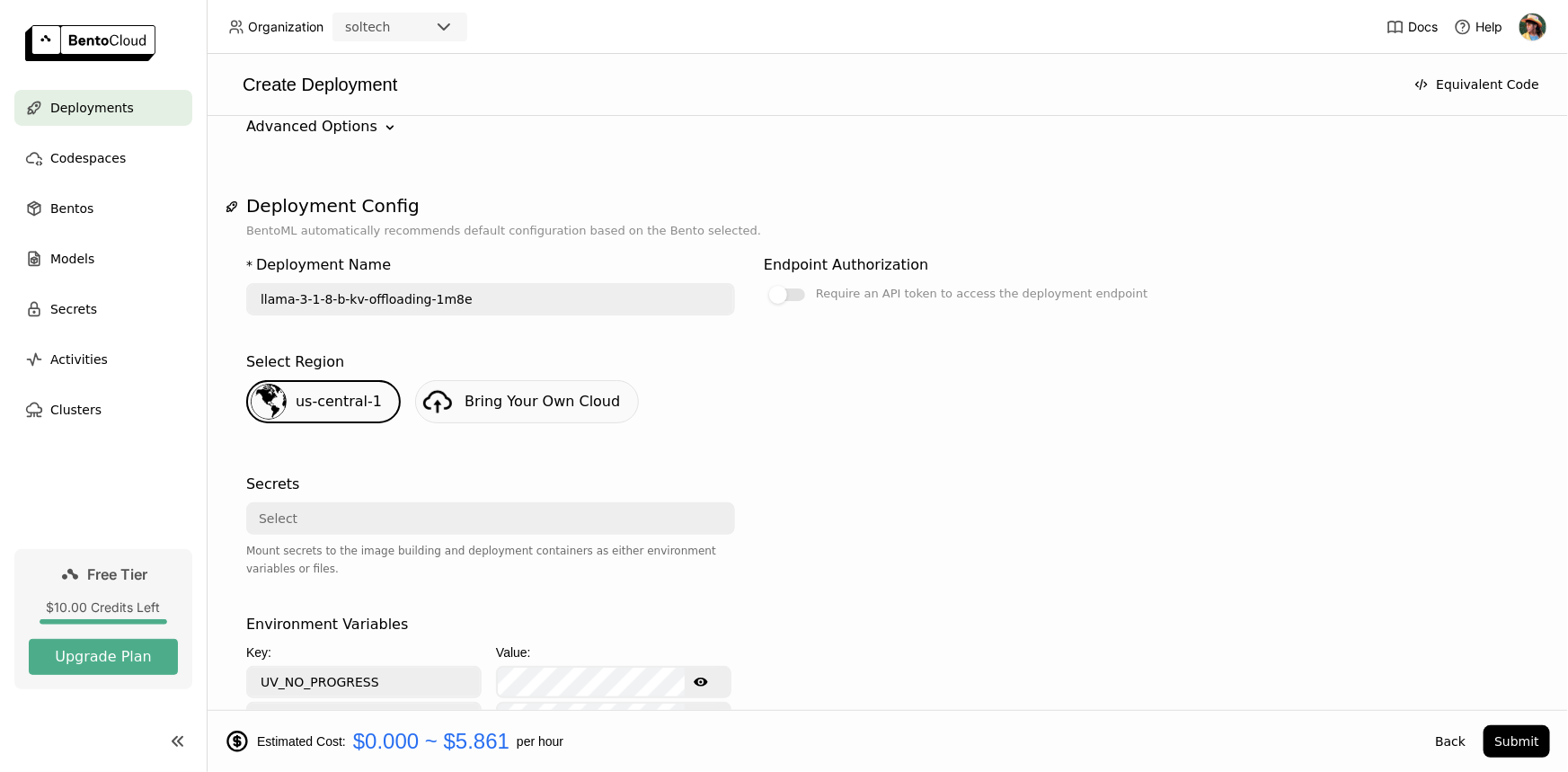
click at [539, 315] on div "* Deployment Name llama-3-1-8-b-kv-offloading-1m8e" at bounding box center [490, 288] width 489 height 83
click at [539, 306] on input "llama-3-1-8-b-kv-offloading-1m8e" at bounding box center [490, 299] width 485 height 28
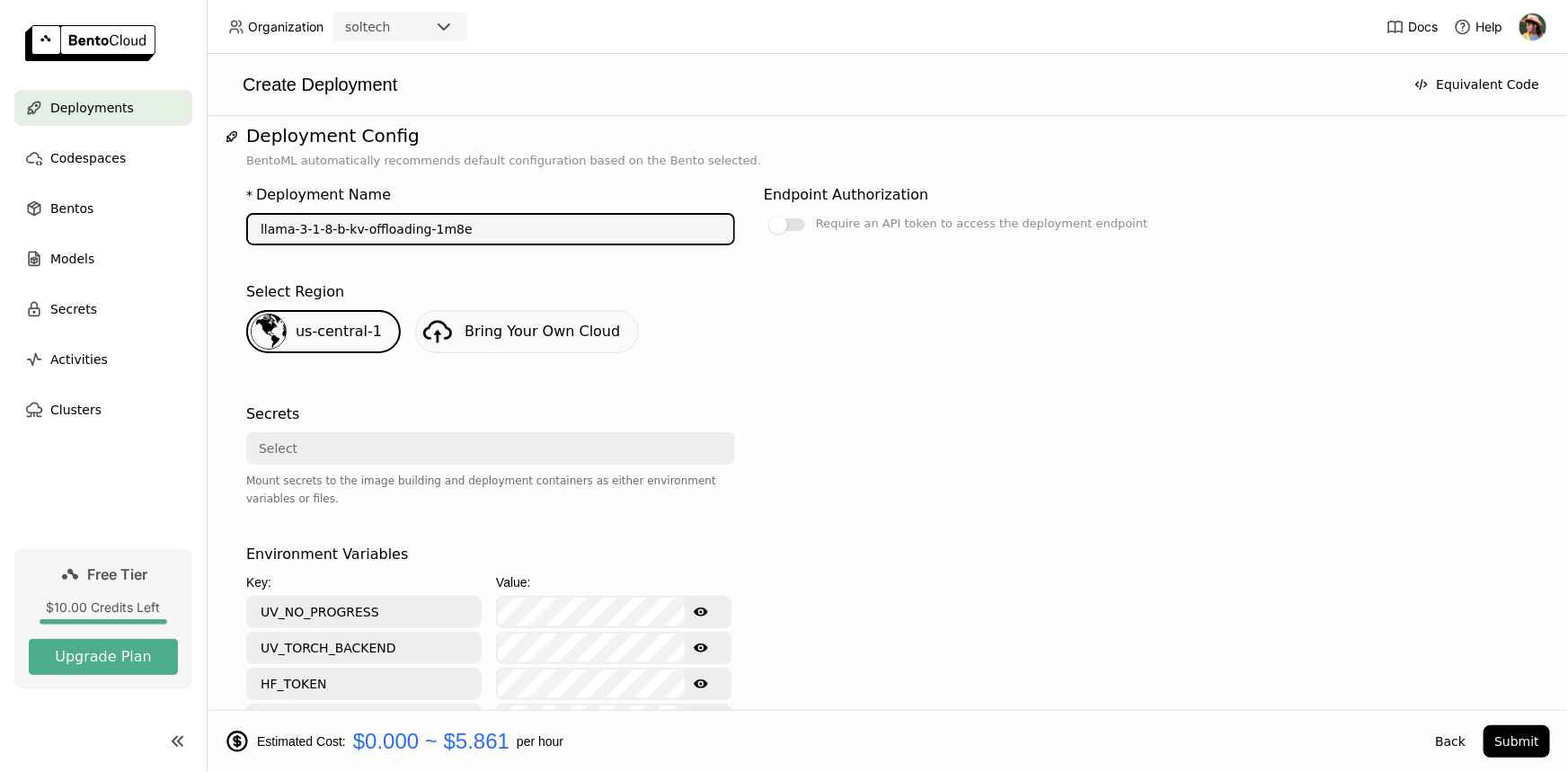
scroll to position [490, 0]
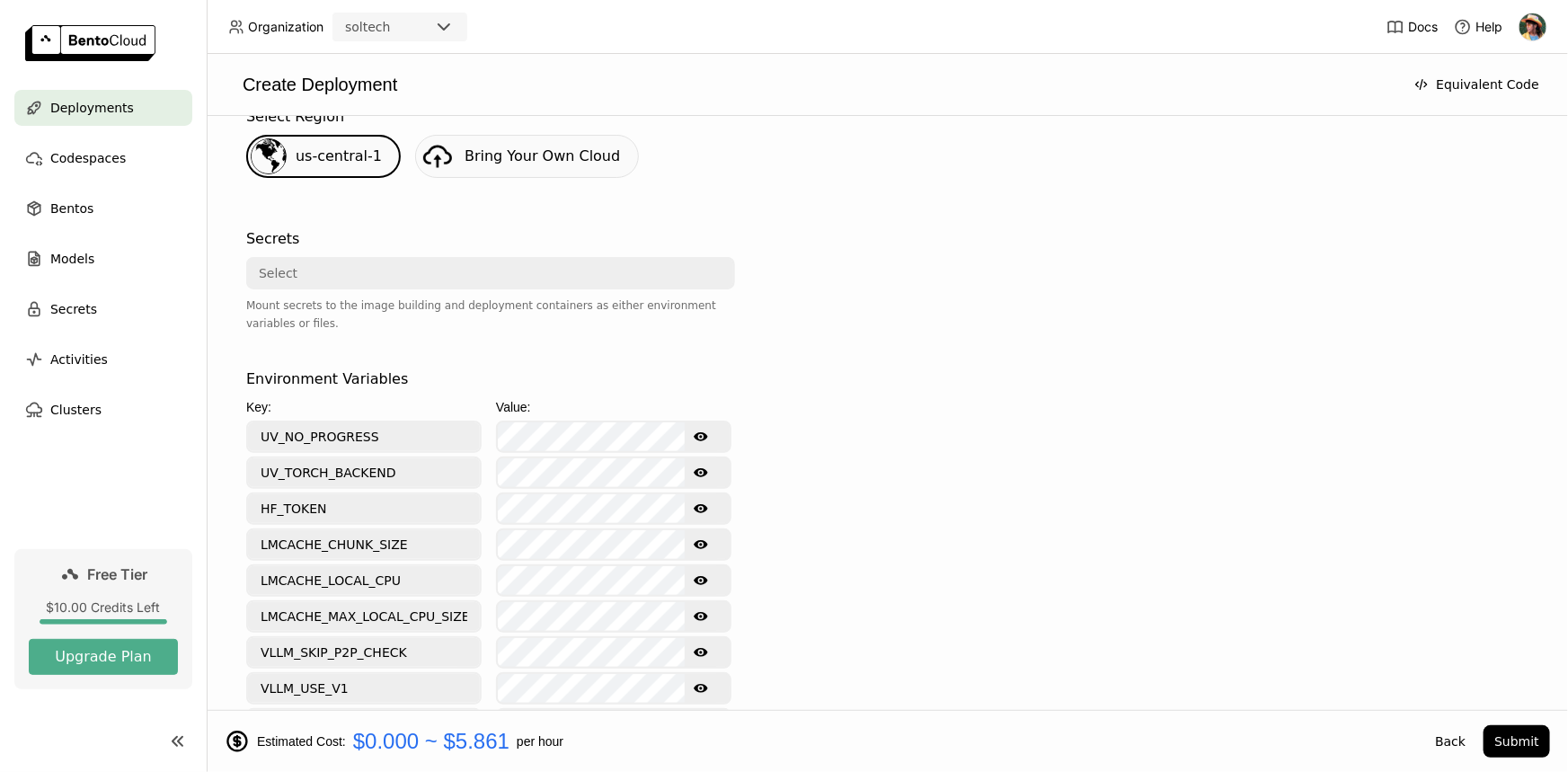
click at [698, 468] on icon "Show password text" at bounding box center [701, 473] width 15 height 9
click at [695, 467] on icon "Hide password text" at bounding box center [701, 473] width 15 height 15
click at [422, 269] on div "Select" at bounding box center [484, 273] width 474 height 28
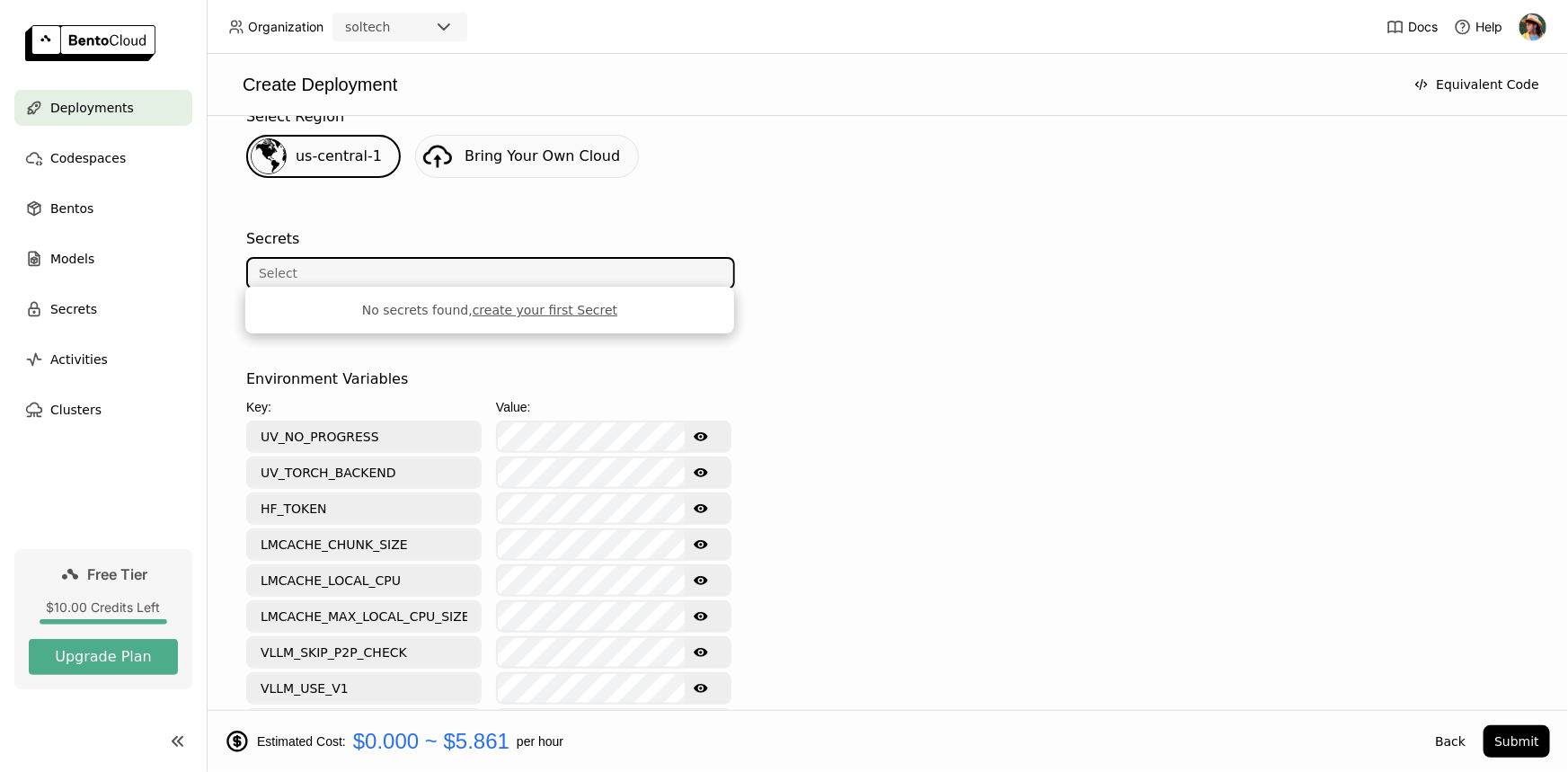
click at [858, 351] on div at bounding box center [1008, 291] width 489 height 140
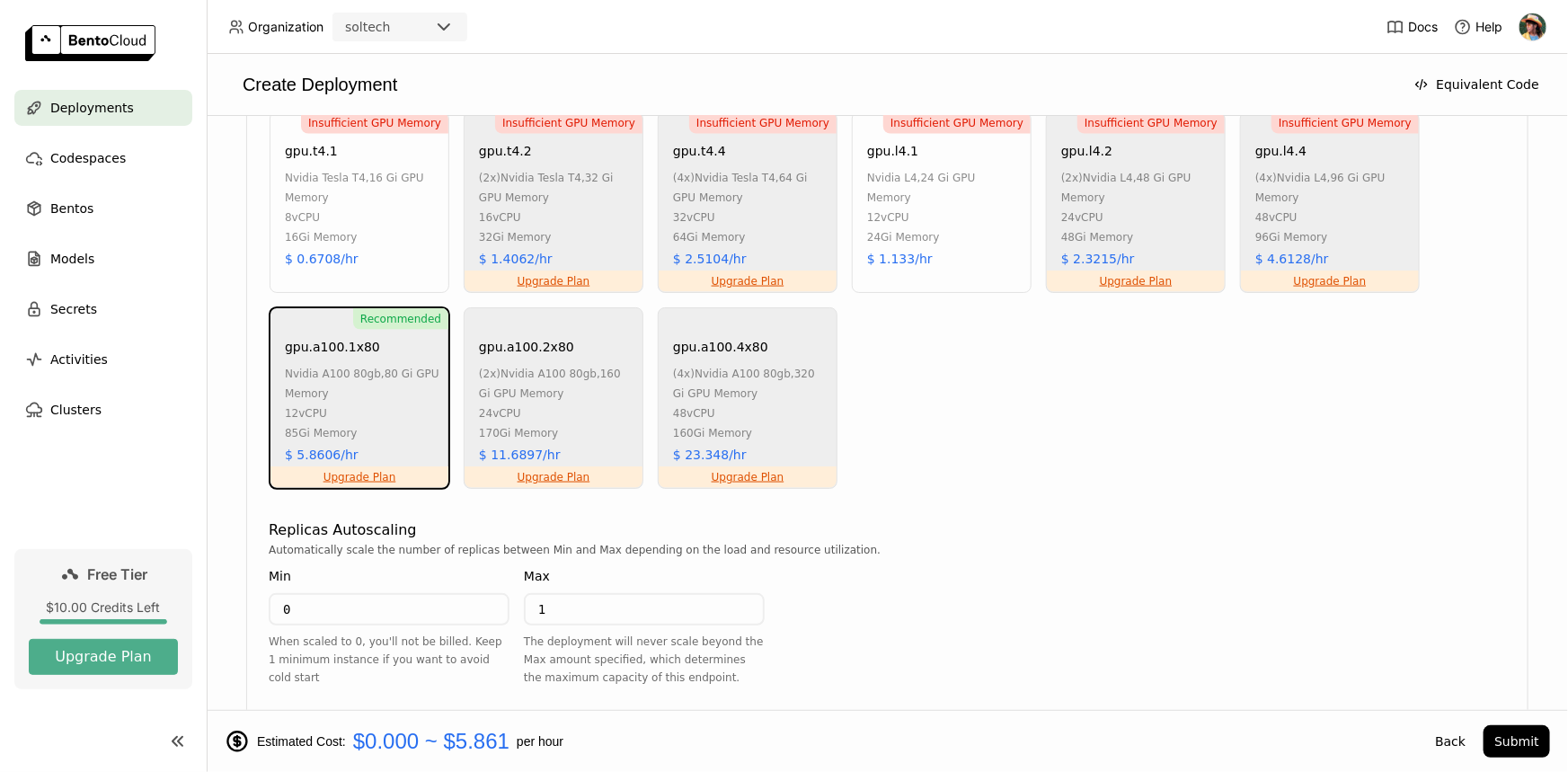
scroll to position [1307, 0]
click at [315, 219] on div "8 vCPU" at bounding box center [362, 217] width 154 height 20
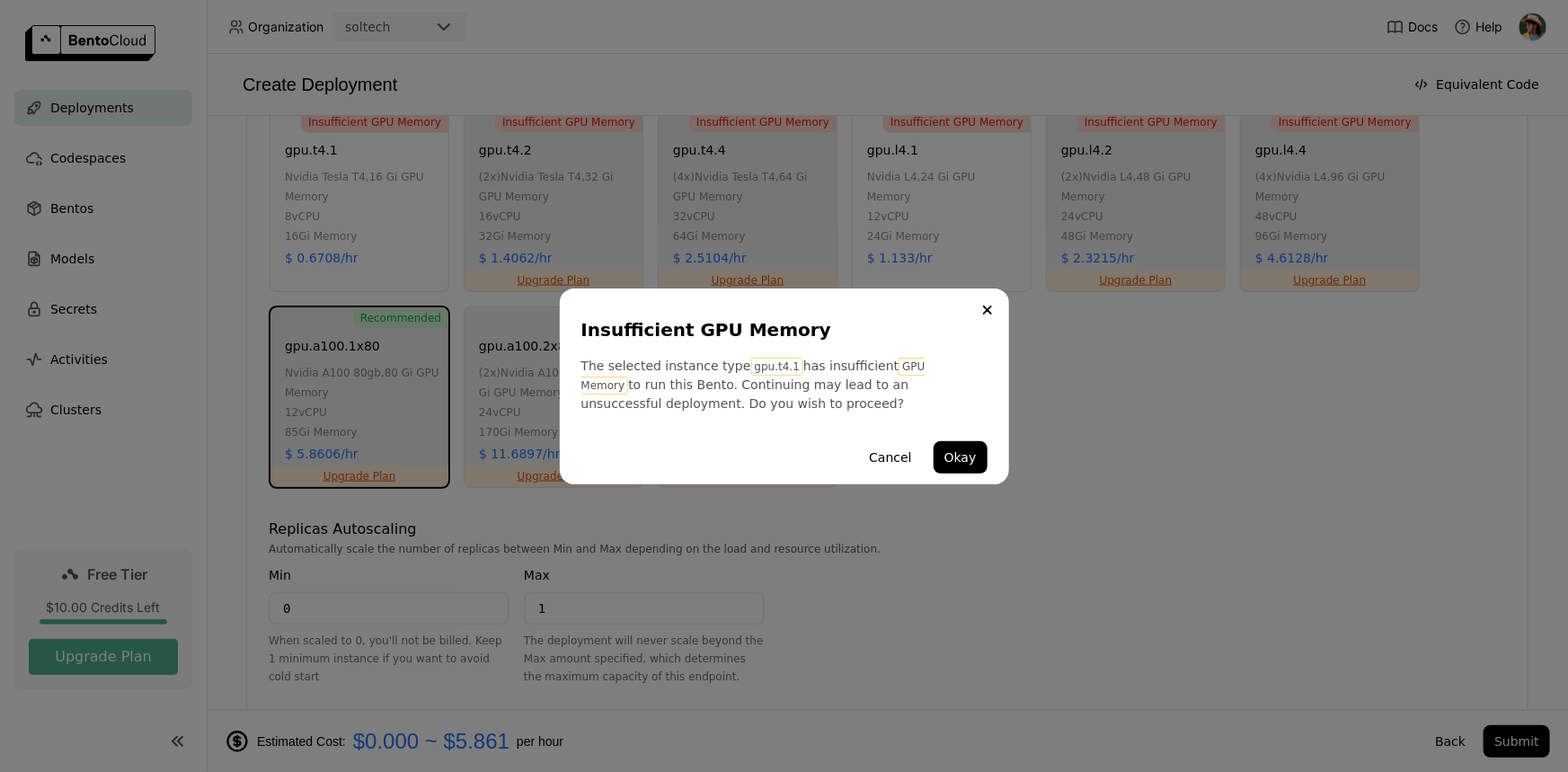
click at [988, 307] on icon "Close" at bounding box center [988, 310] width 9 height 9
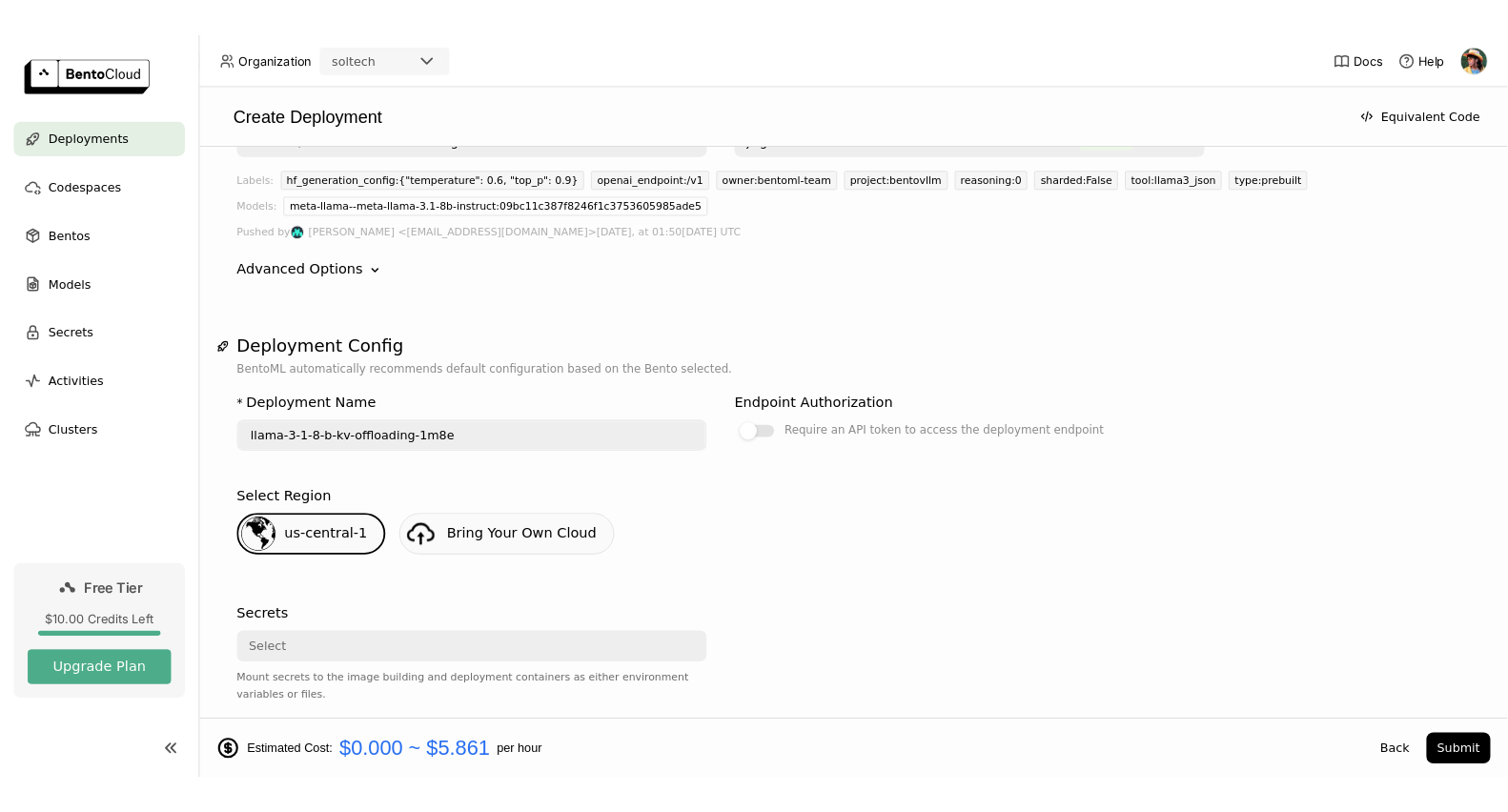
scroll to position [0, 0]
